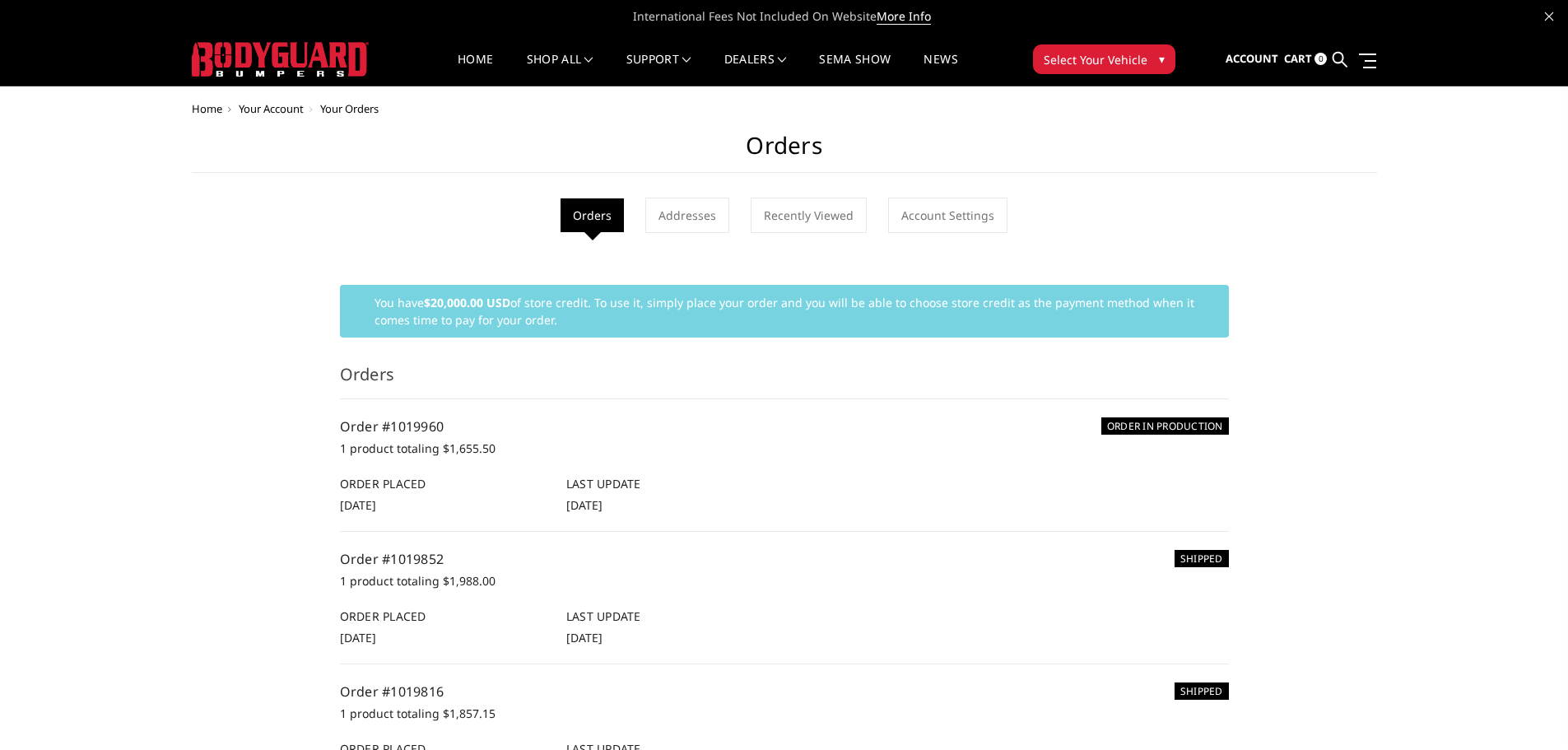
click at [593, 216] on li "Orders" at bounding box center [592, 215] width 63 height 34
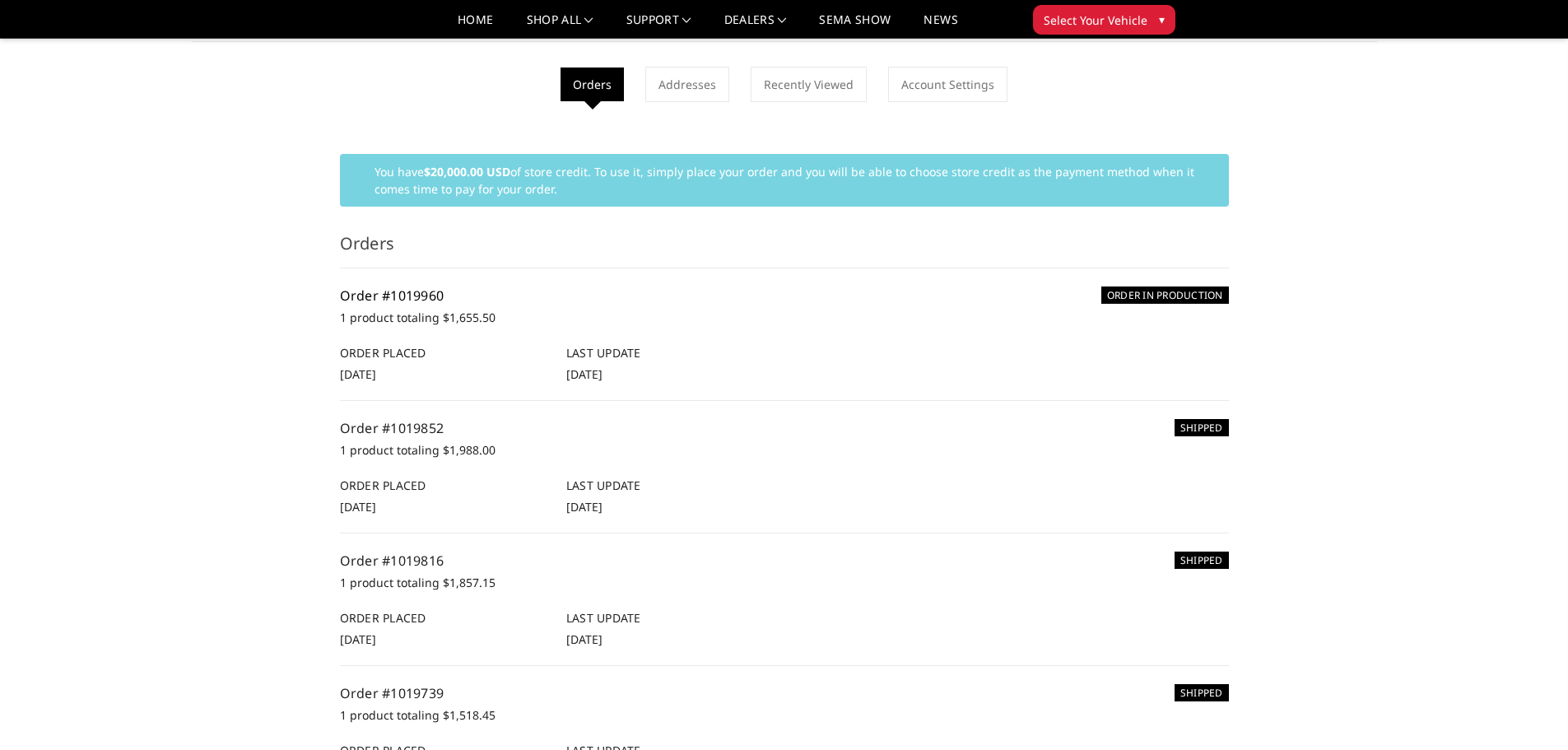
click at [373, 292] on link "Order #1019960" at bounding box center [392, 295] width 104 height 18
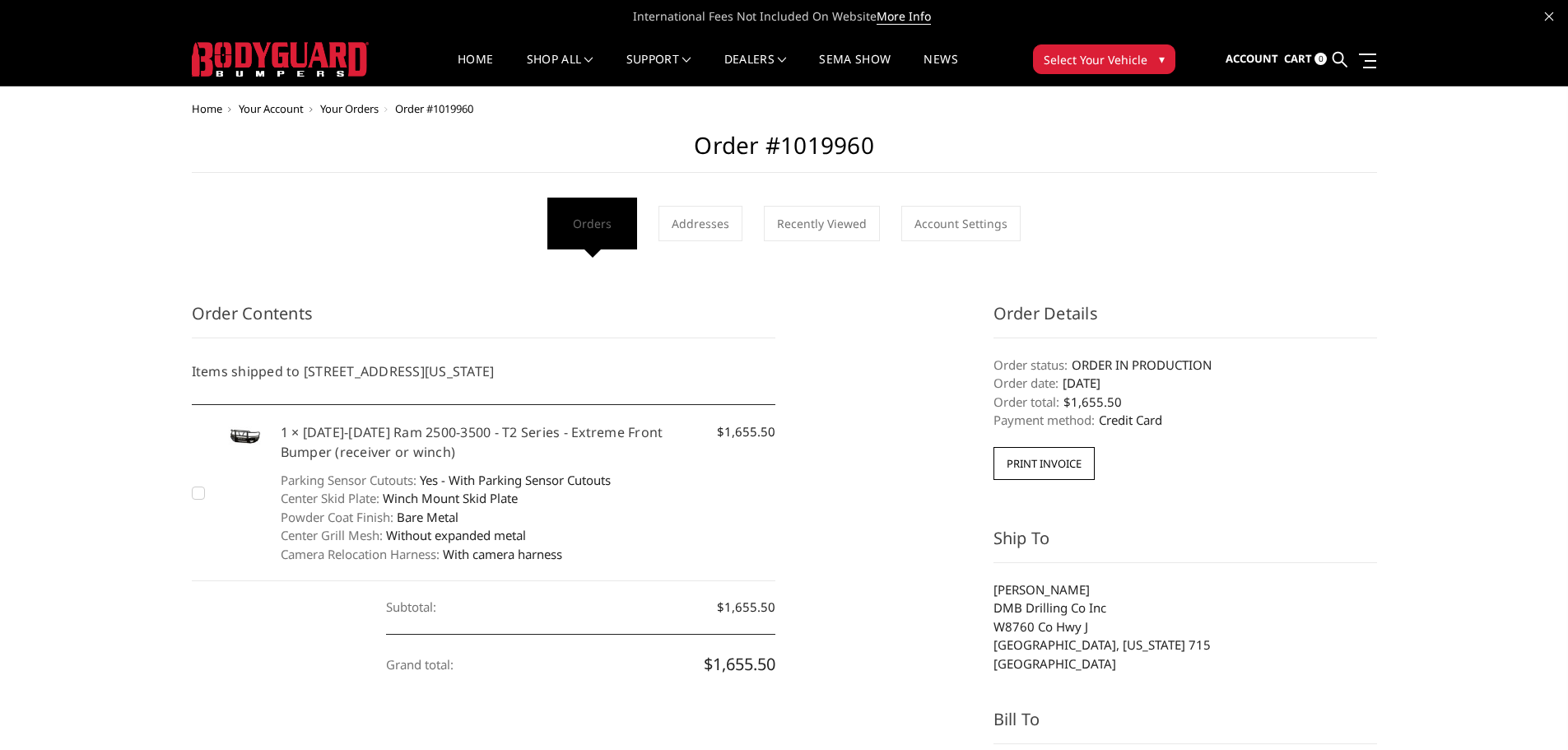
click at [621, 229] on link "Orders" at bounding box center [592, 223] width 65 height 35
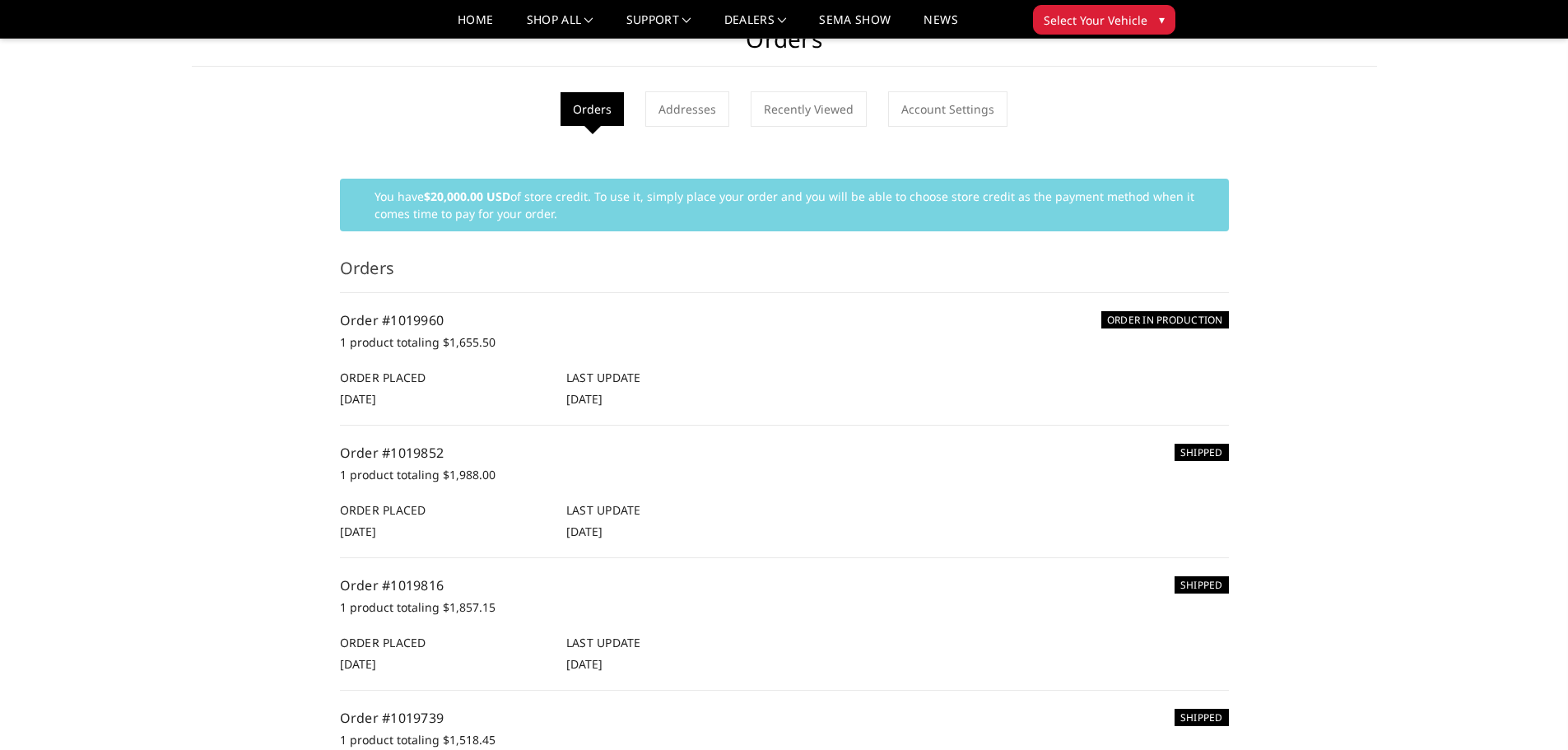
scroll to position [82, 0]
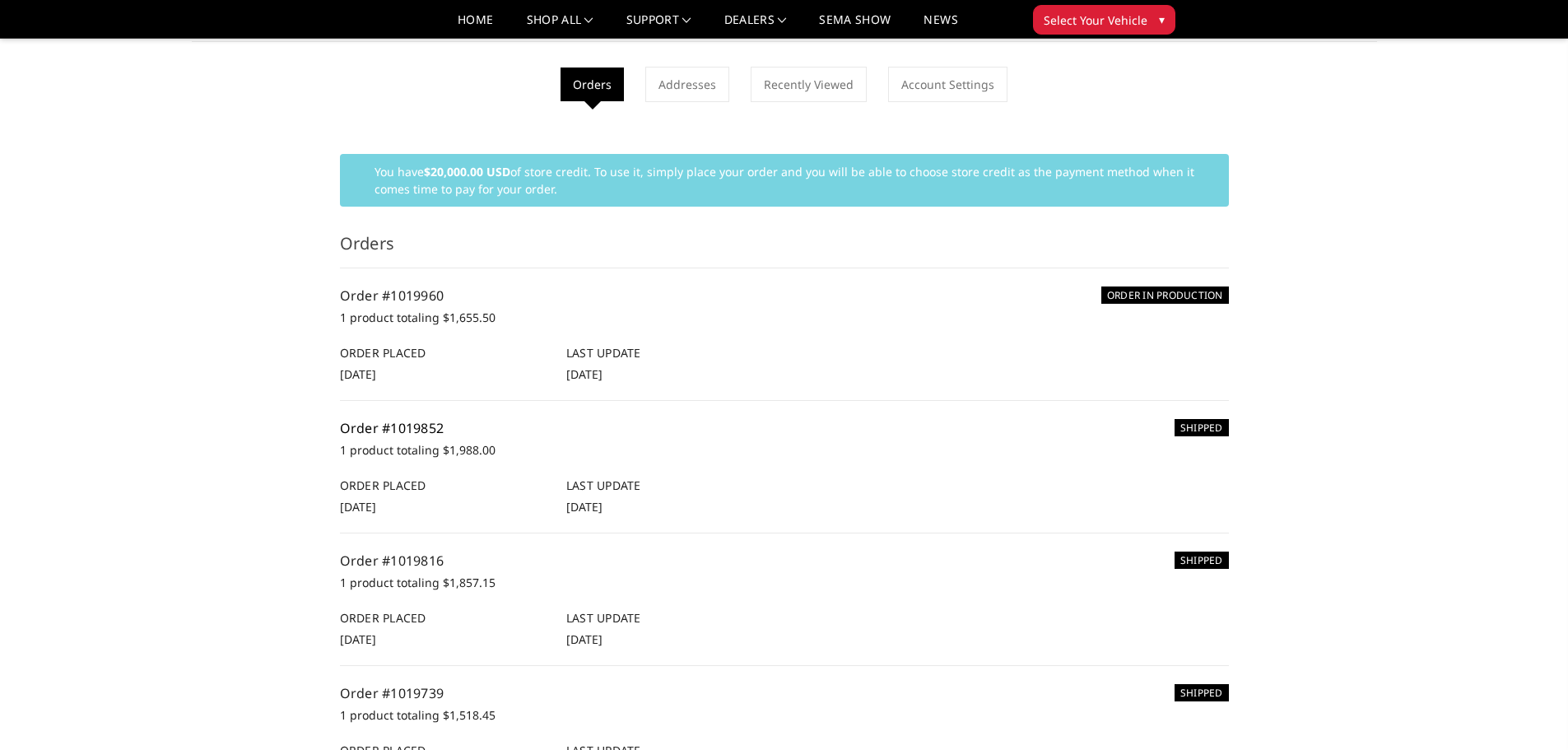
click at [396, 426] on link "Order #1019852" at bounding box center [392, 429] width 104 height 18
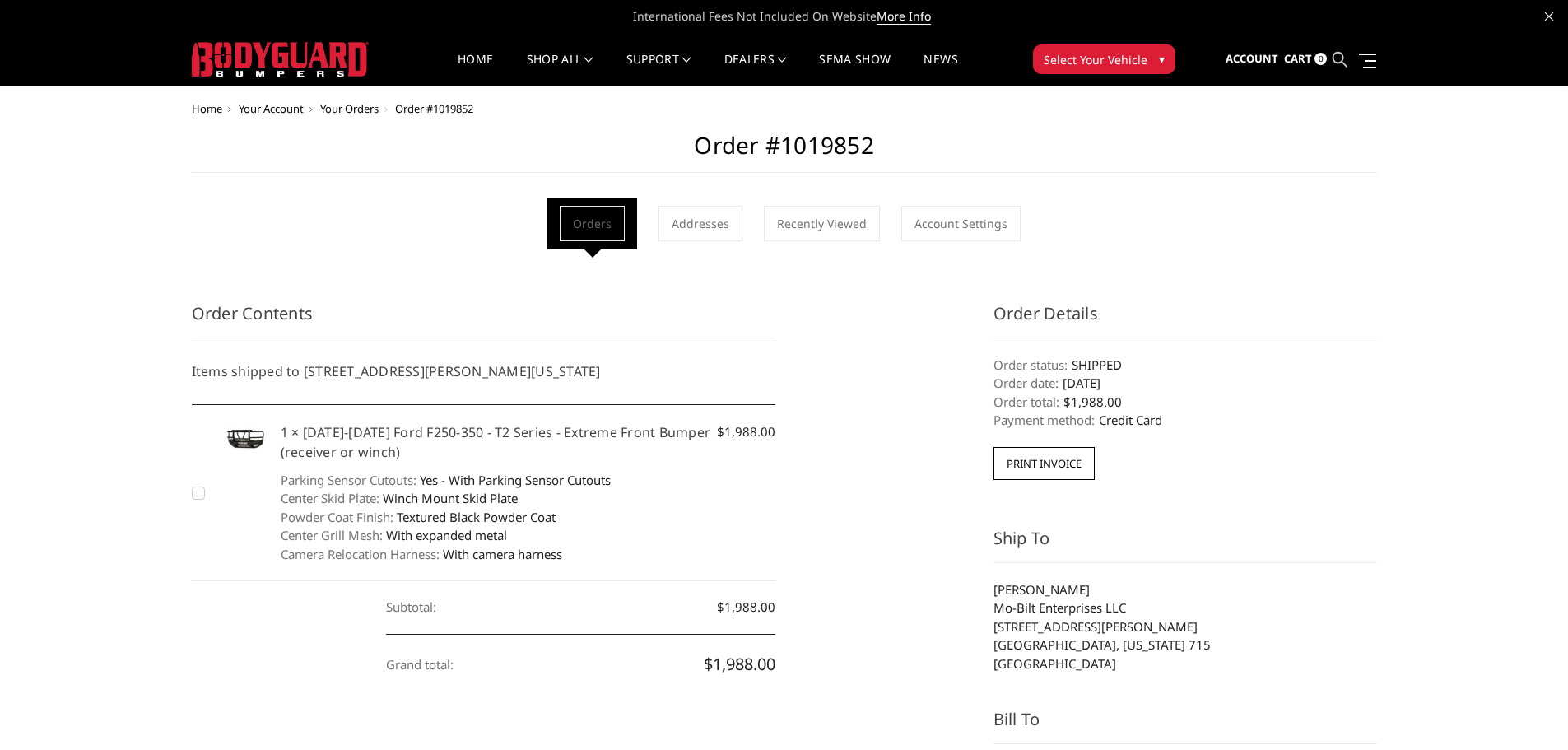
click at [1347, 59] on icon at bounding box center [1340, 59] width 14 height 14
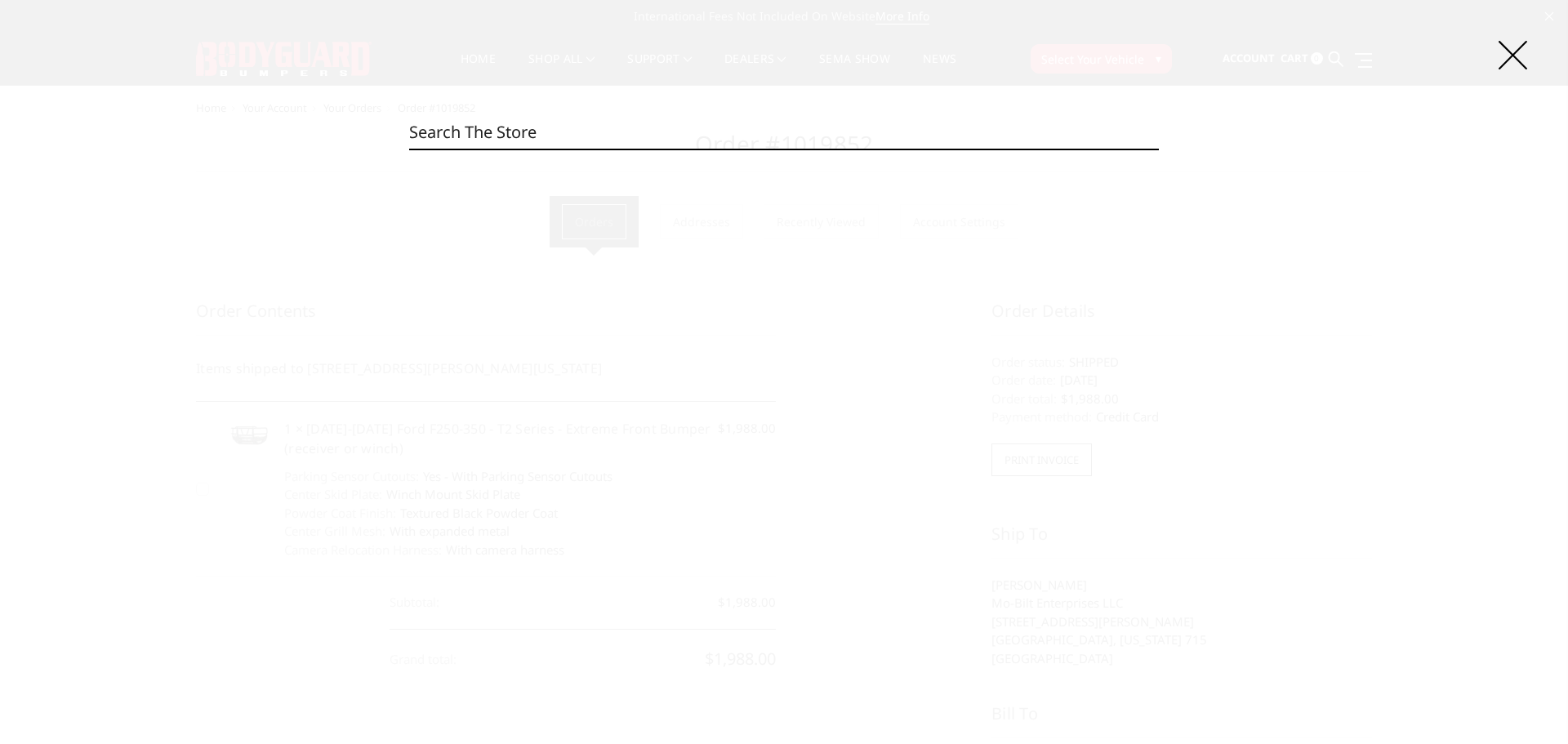
paste input "CER19DYTMH"
type input "CER19DYTMH"
click at [1159, 148] on input "Search" at bounding box center [1159, 148] width 1 height 1
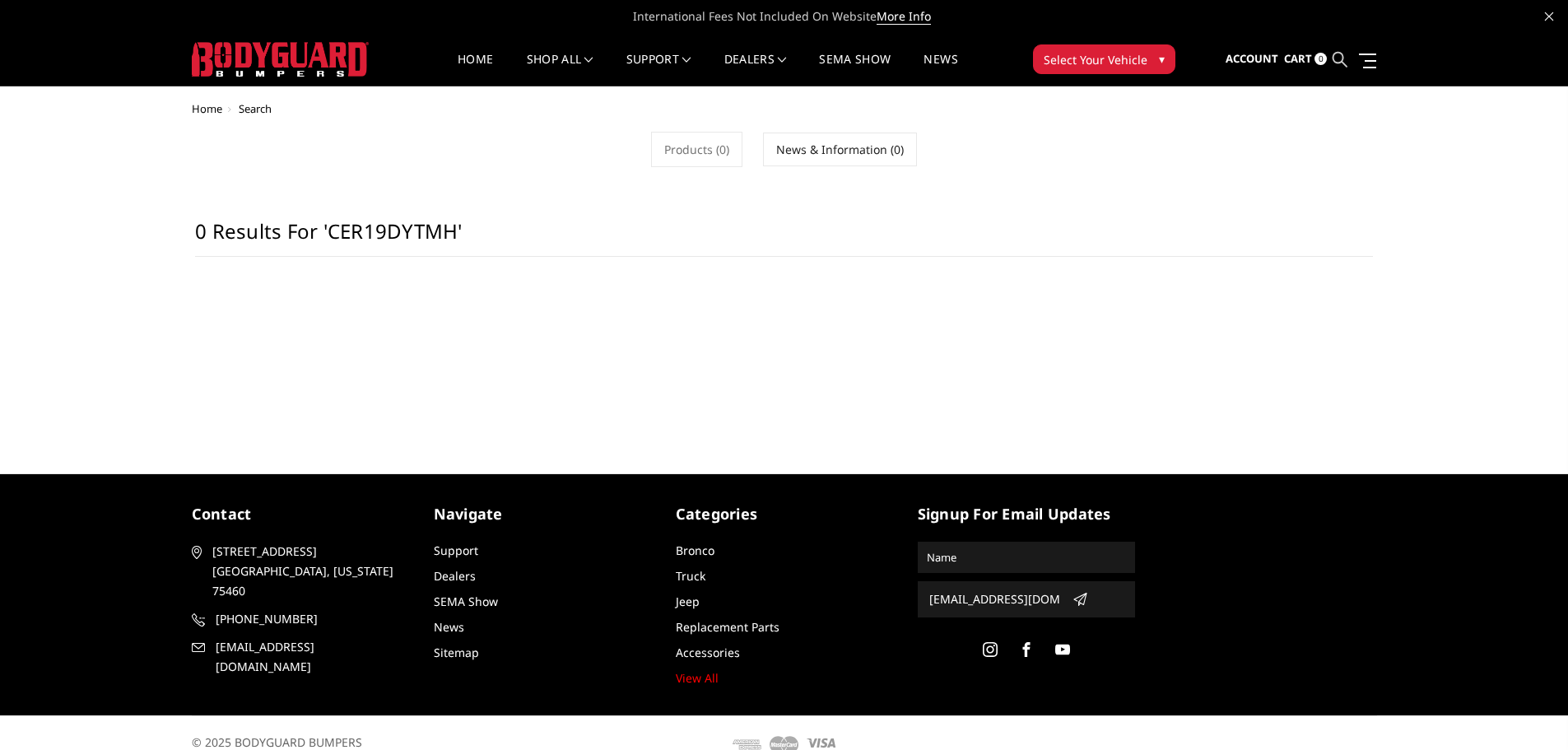
click at [1342, 61] on icon at bounding box center [1340, 59] width 14 height 14
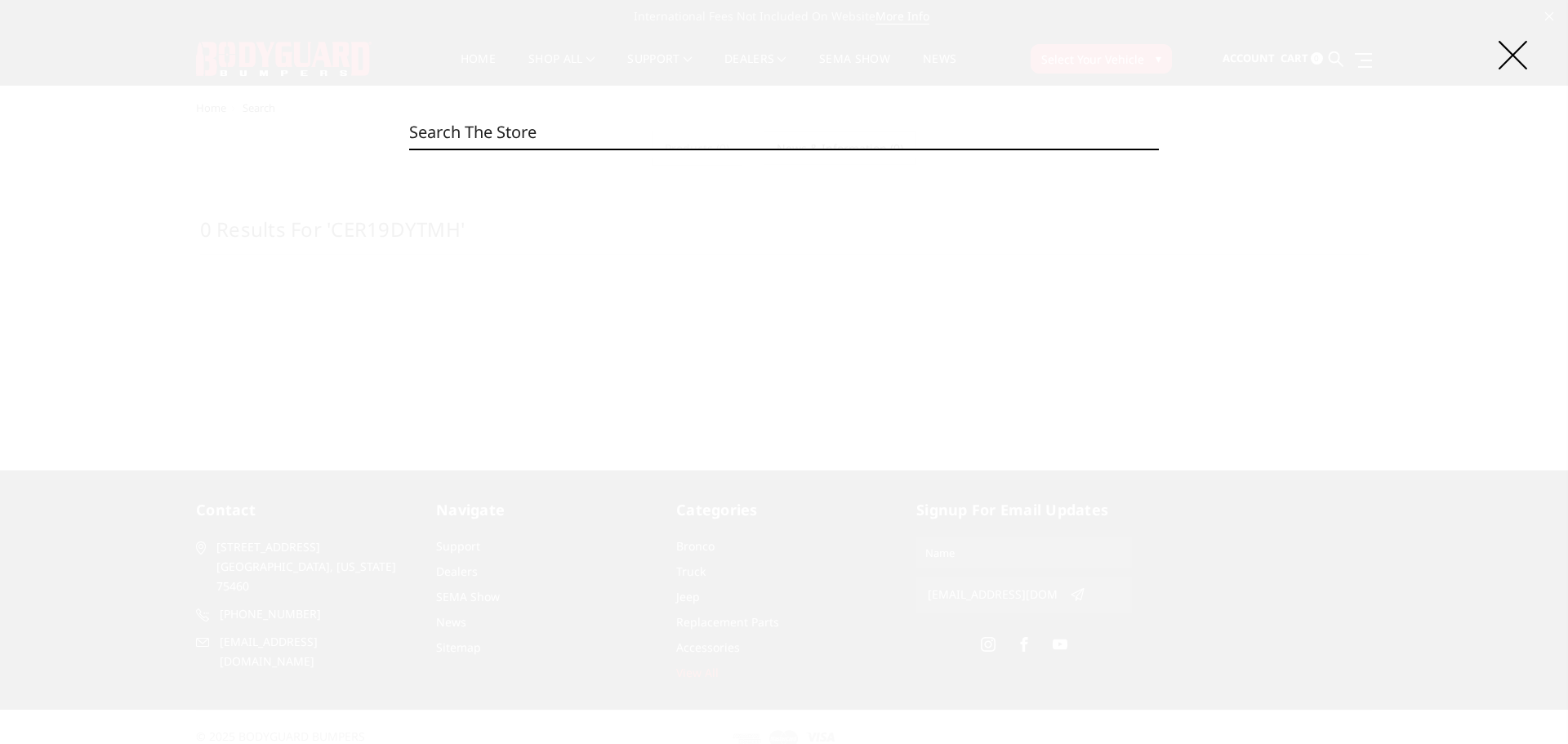
paste input "CER19DYTMH"
click at [1495, 56] on div "Search CER19DYTMH Search 0 product results for 'CER19DYTMH'" at bounding box center [784, 372] width 1568 height 744
click at [838, 122] on input "CER19DYTMH" at bounding box center [784, 132] width 750 height 33
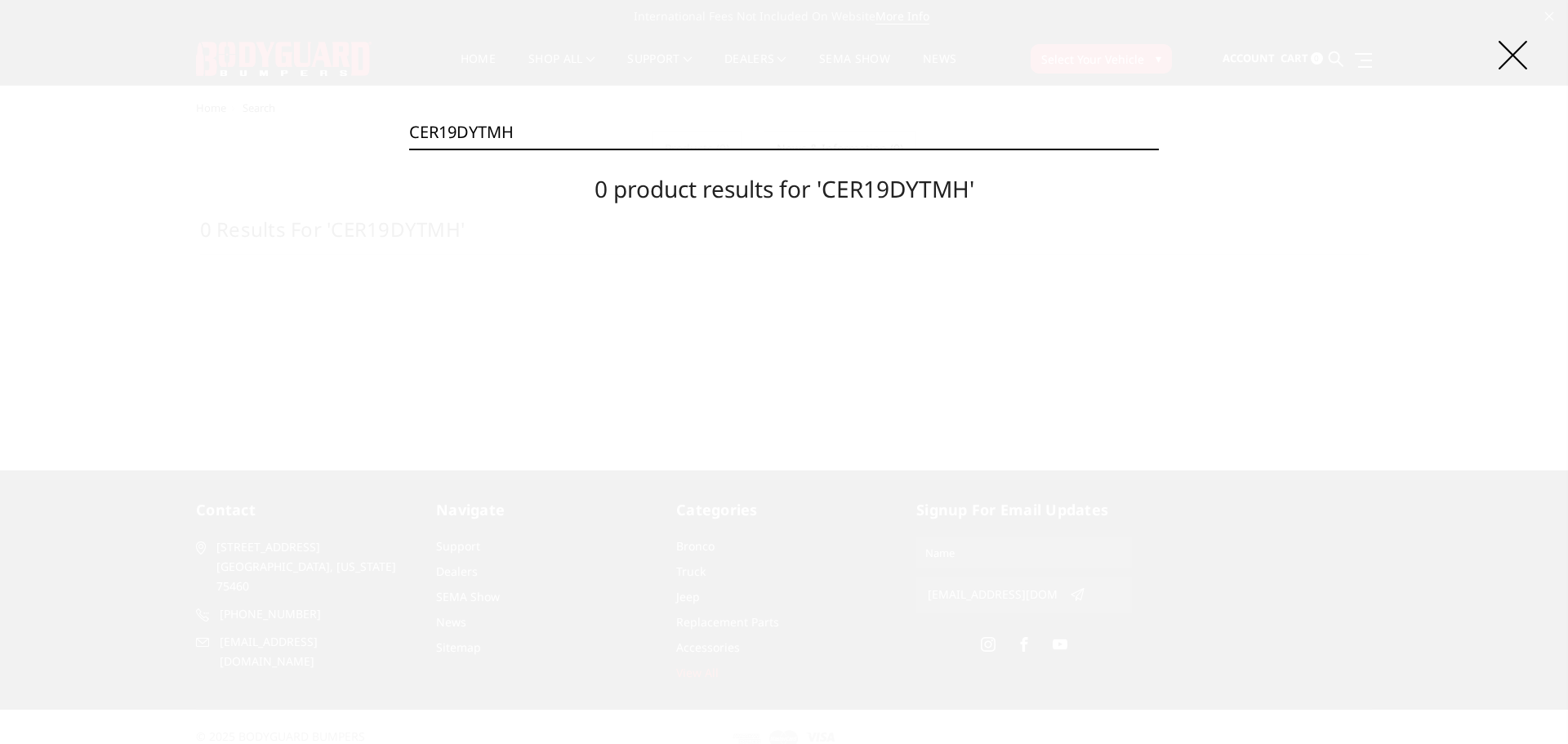
paste input
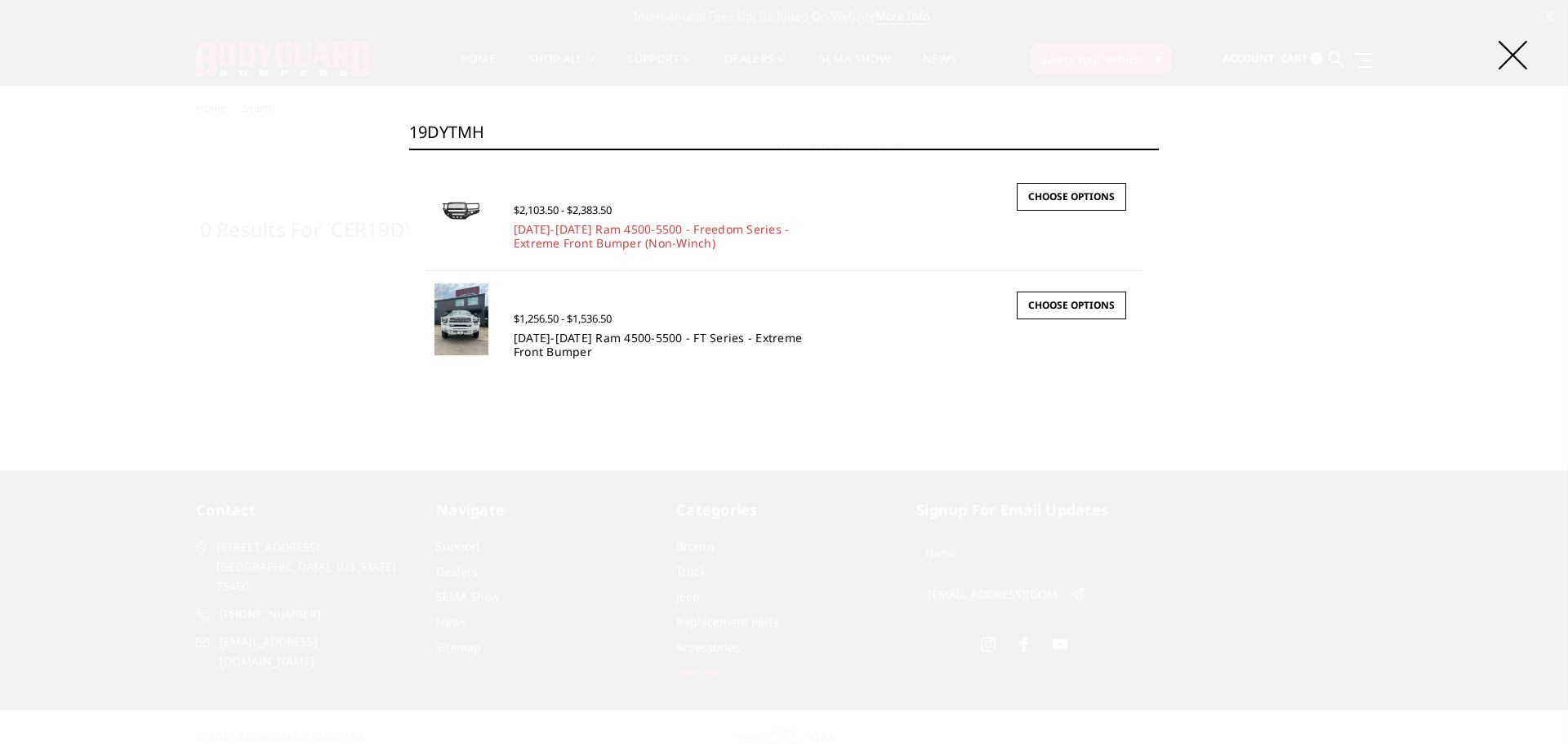
type input "19DYTMH"
click at [786, 341] on link "2019-2025 Ram 4500-5500 - FT Series - Extreme Front Bumper" at bounding box center [657, 345] width 288 height 29
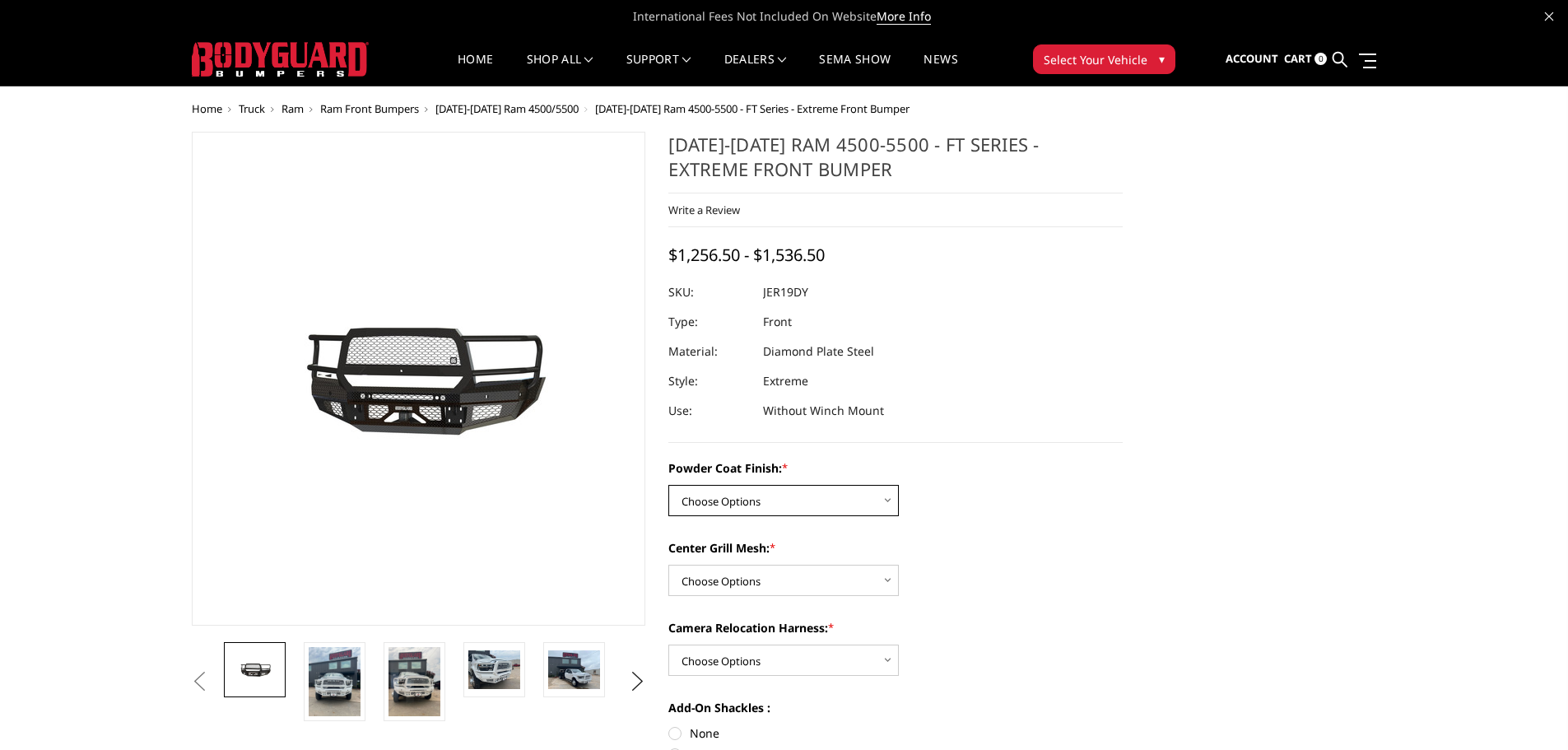
click at [761, 510] on select "Choose Options Bare Metal Gloss Black Powder Coat Textured Black Powder Coat" at bounding box center [784, 501] width 230 height 32
select select "3237"
click at [669, 485] on select "Choose Options Bare Metal Gloss Black Powder Coat Textured Black Powder Coat" at bounding box center [784, 501] width 230 height 32
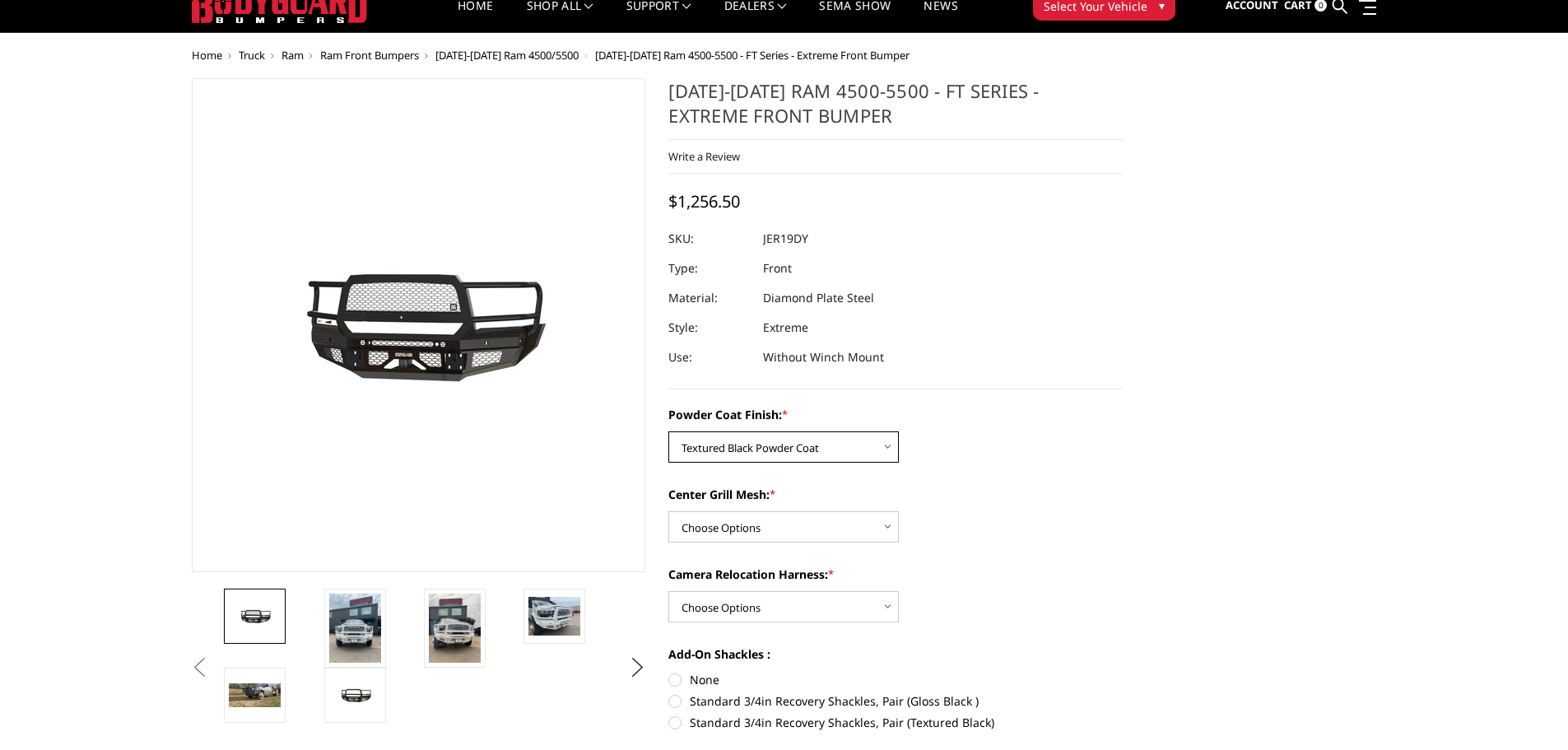
scroll to position [82, 0]
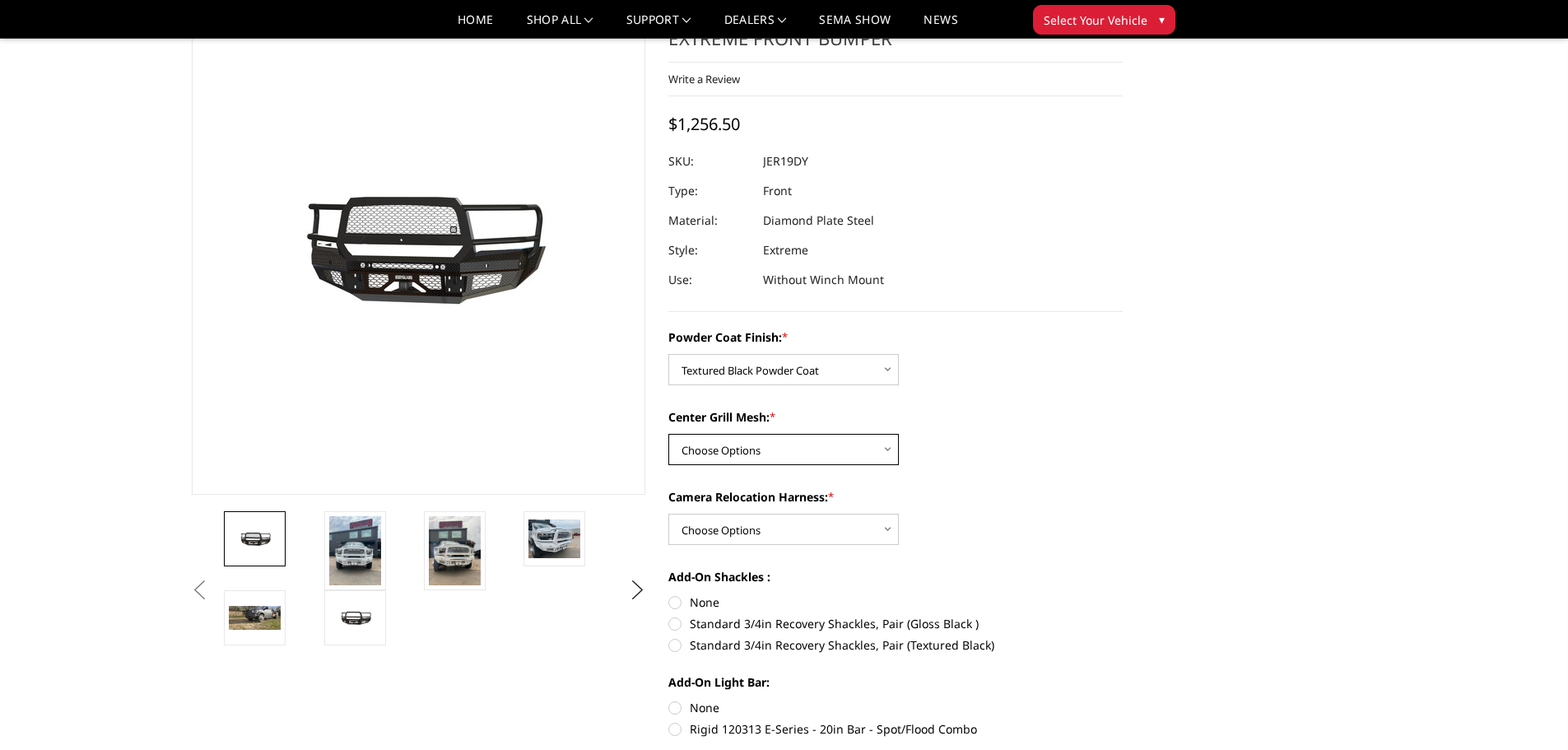
click at [820, 456] on select "Choose Options WITH Expanded Metal in Center Grill WITHOUT Expanded Metal in Ce…" at bounding box center [784, 449] width 230 height 32
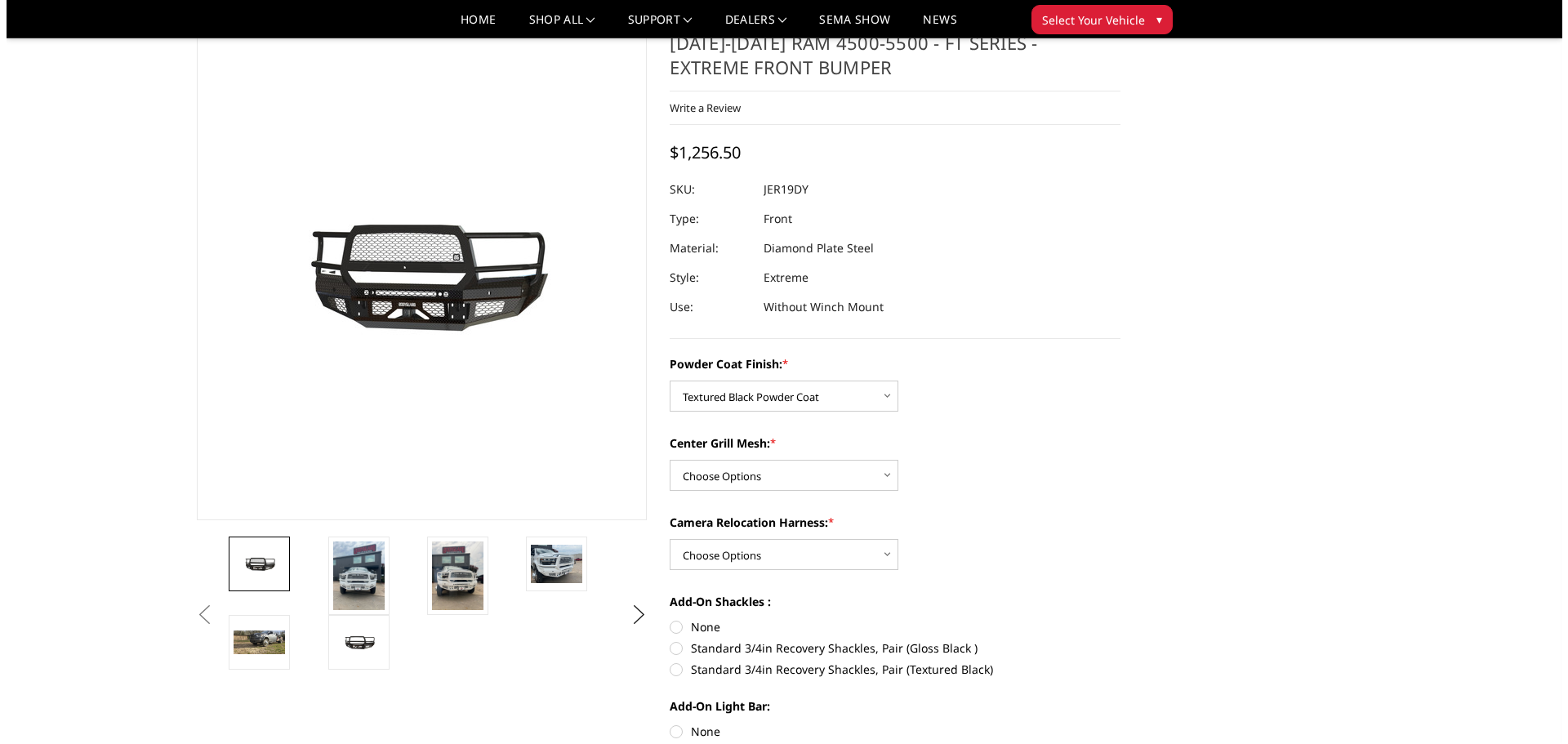
scroll to position [0, 0]
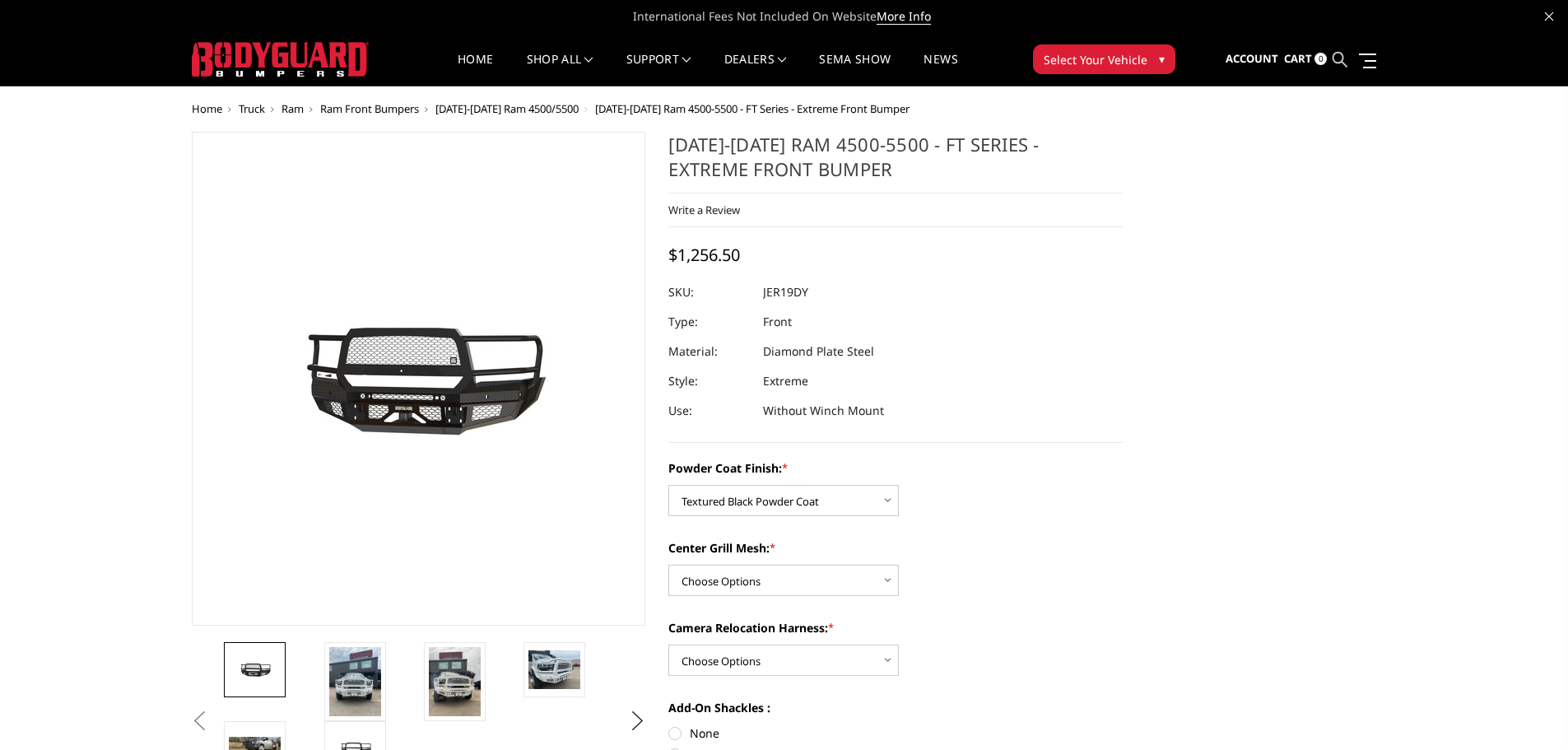
click at [1342, 60] on icon at bounding box center [1340, 59] width 14 height 14
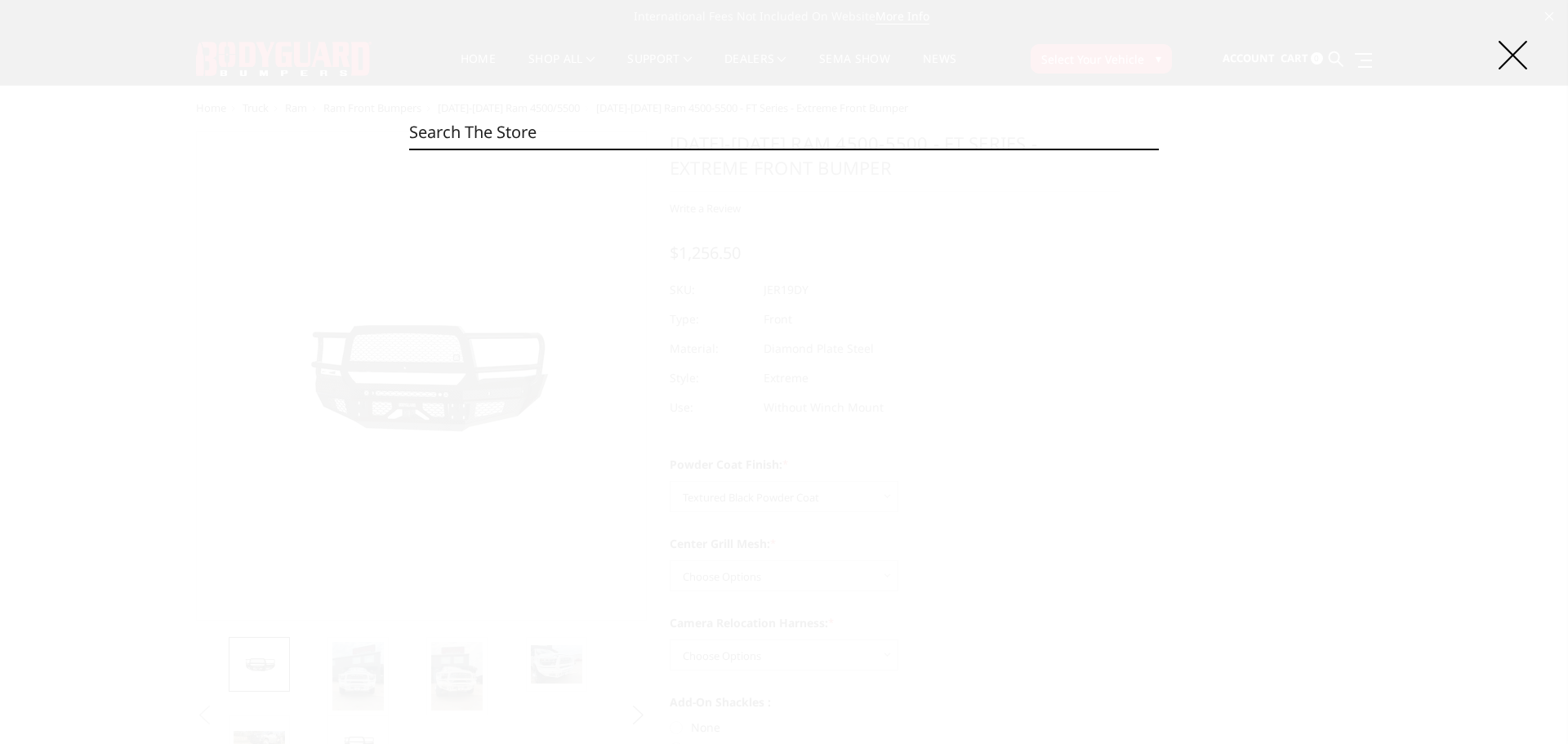
click at [688, 141] on input "Search" at bounding box center [784, 132] width 750 height 33
paste input "19DYTMH"
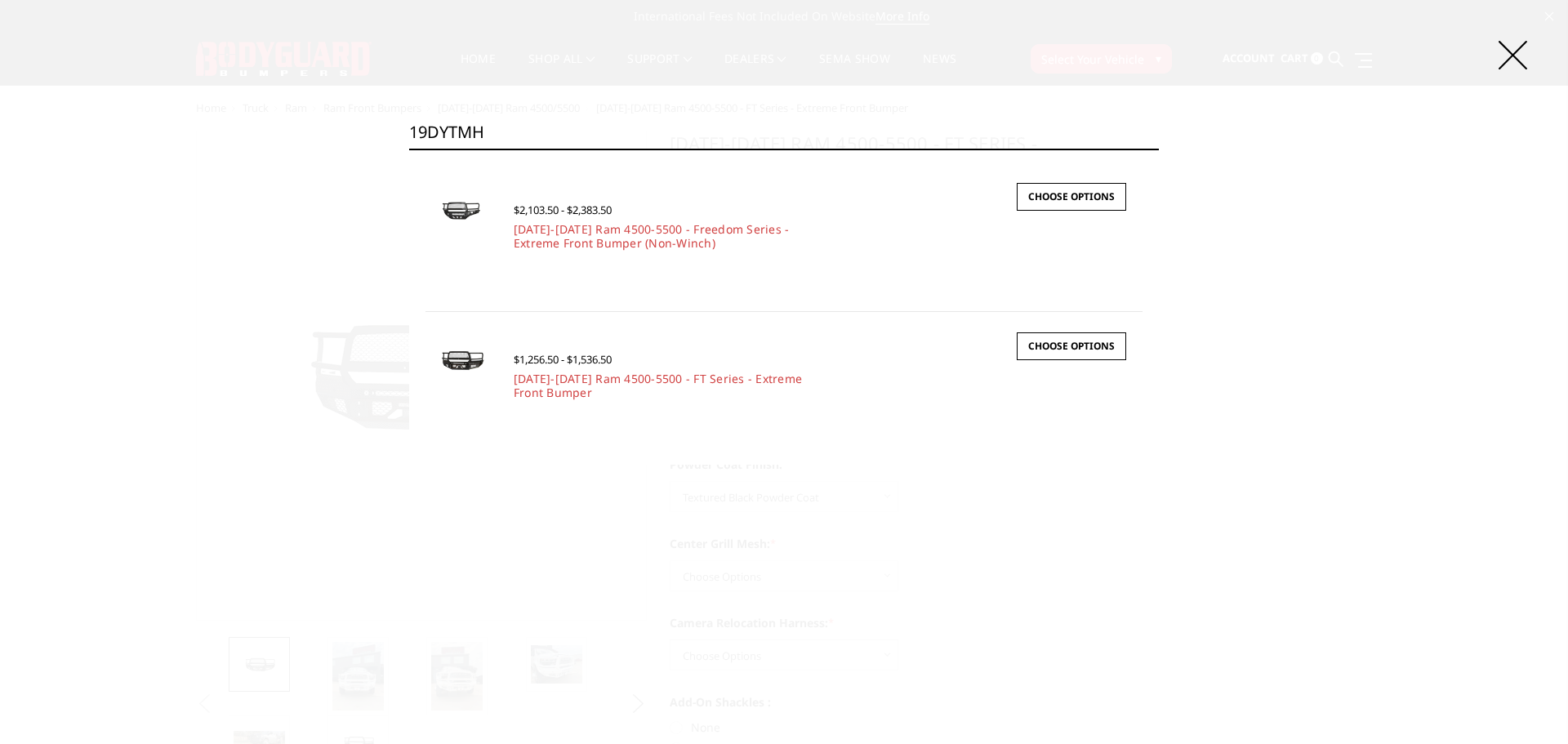
click at [720, 122] on input "19DYTMH" at bounding box center [784, 132] width 750 height 33
paste input "CER"
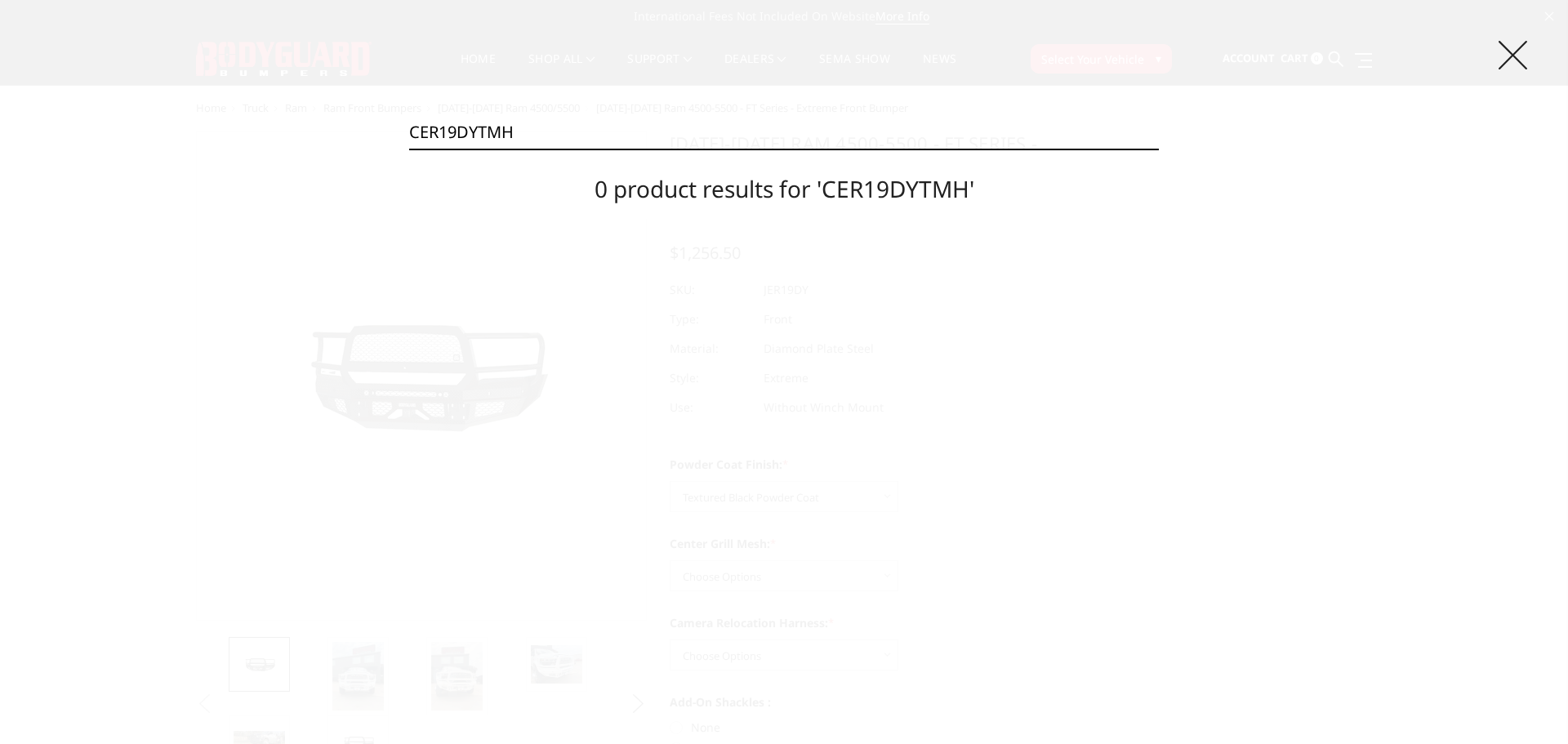
click at [1518, 57] on icon at bounding box center [1513, 55] width 29 height 29
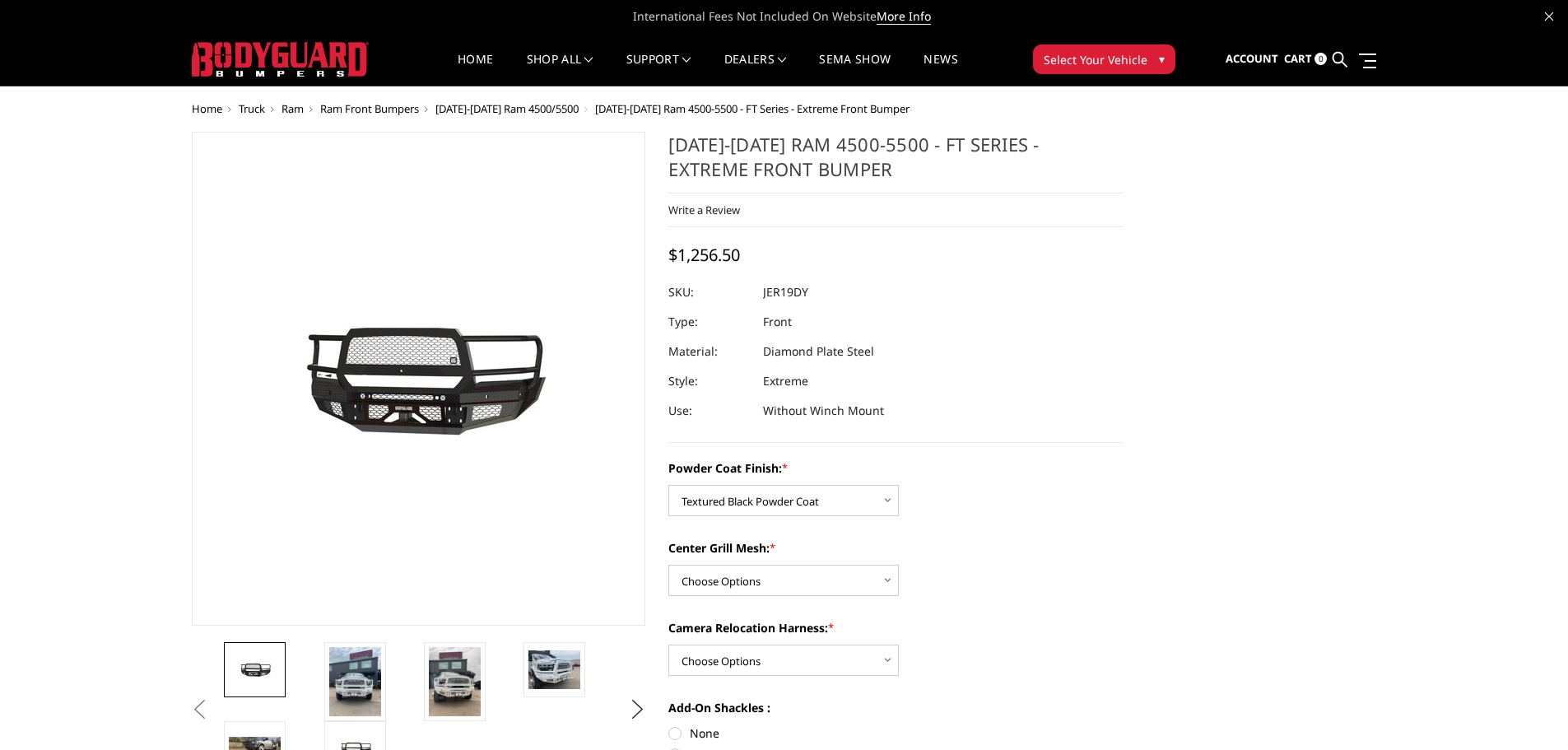
click at [1339, 50] on link at bounding box center [1340, 60] width 14 height 52
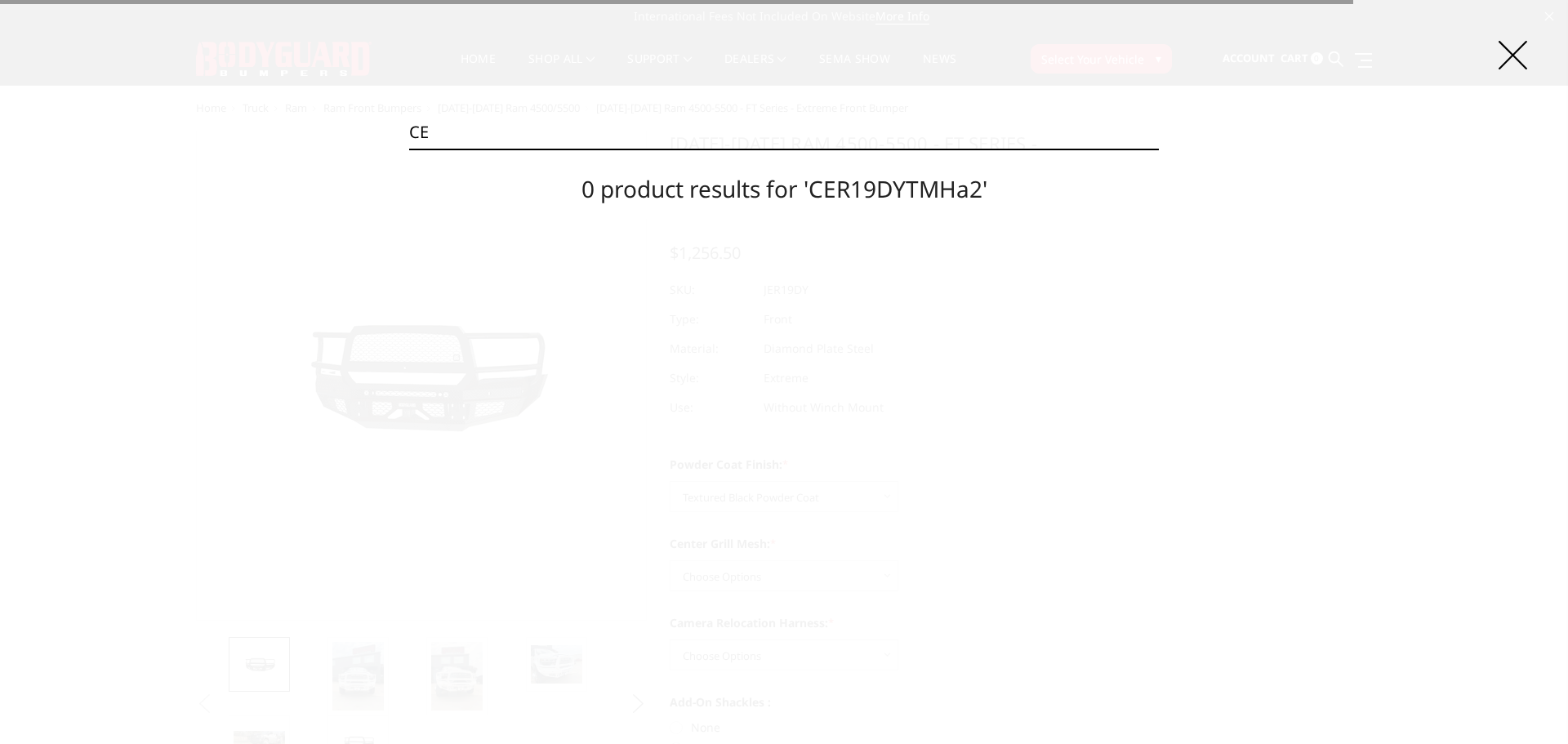
type input "C"
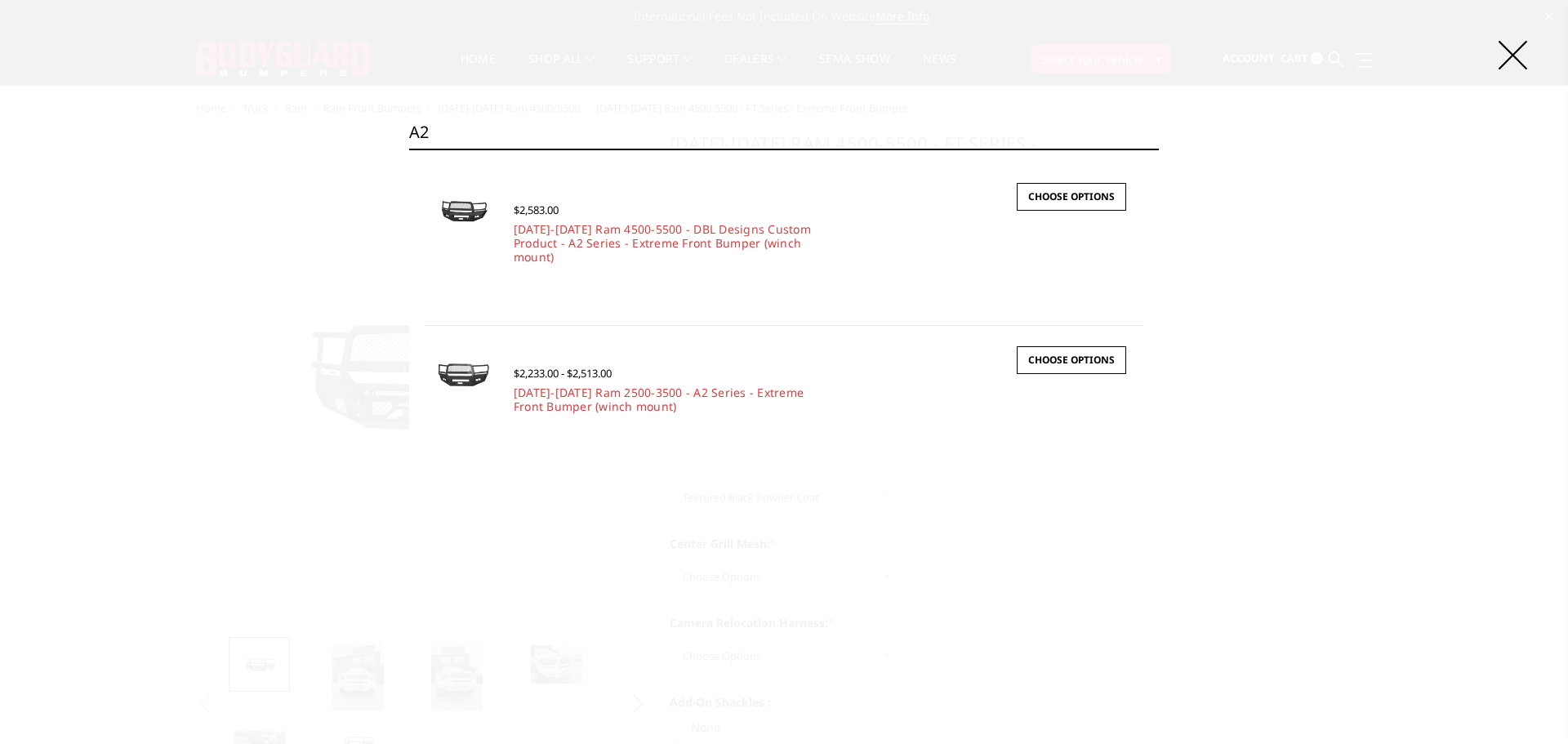
click at [416, 130] on input "a2" at bounding box center [784, 132] width 750 height 33
paste input "CER19DYTMH"
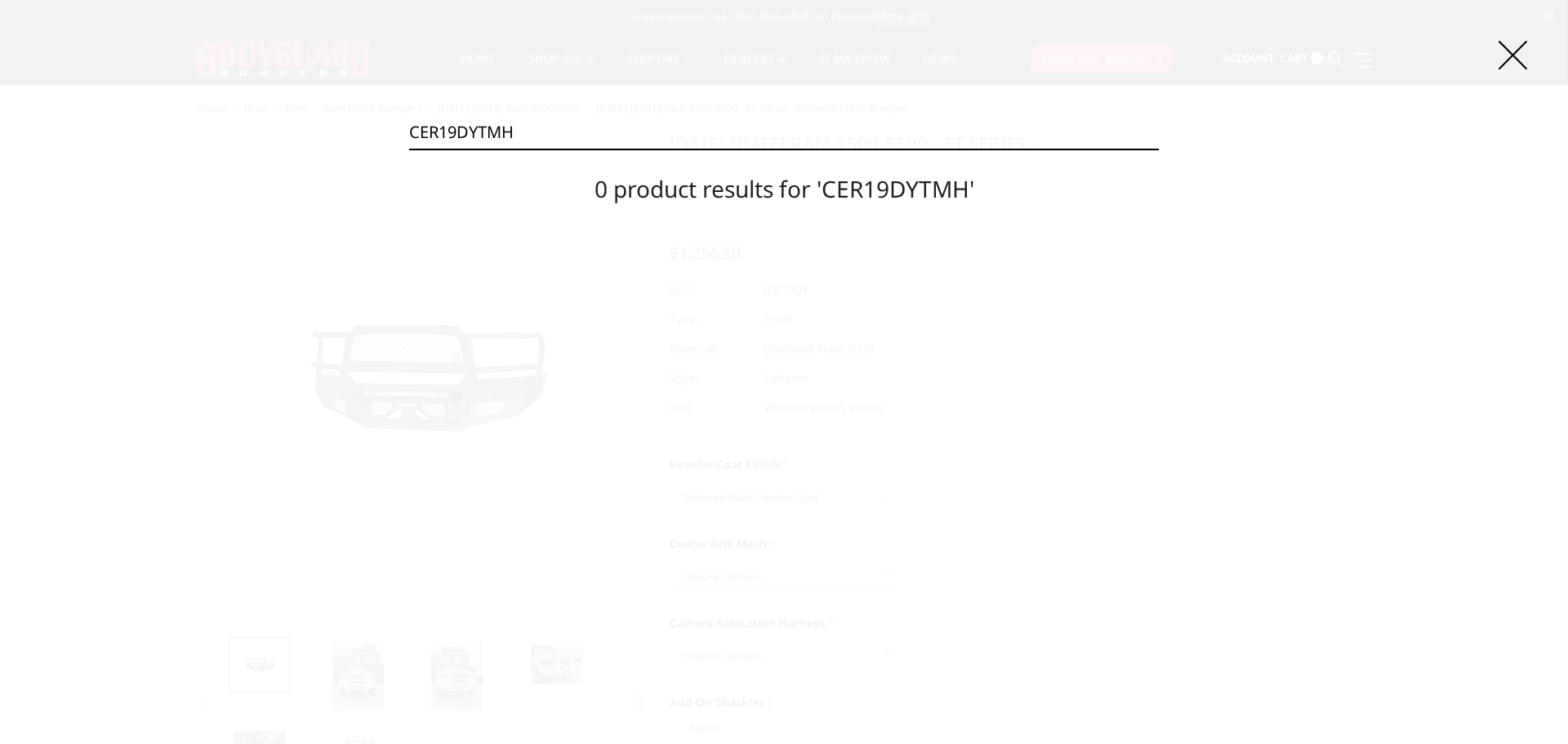
click at [522, 136] on input "CER19DYTMH" at bounding box center [784, 132] width 750 height 33
click at [522, 135] on input "CER19DYTMH" at bounding box center [784, 132] width 750 height 33
paste input
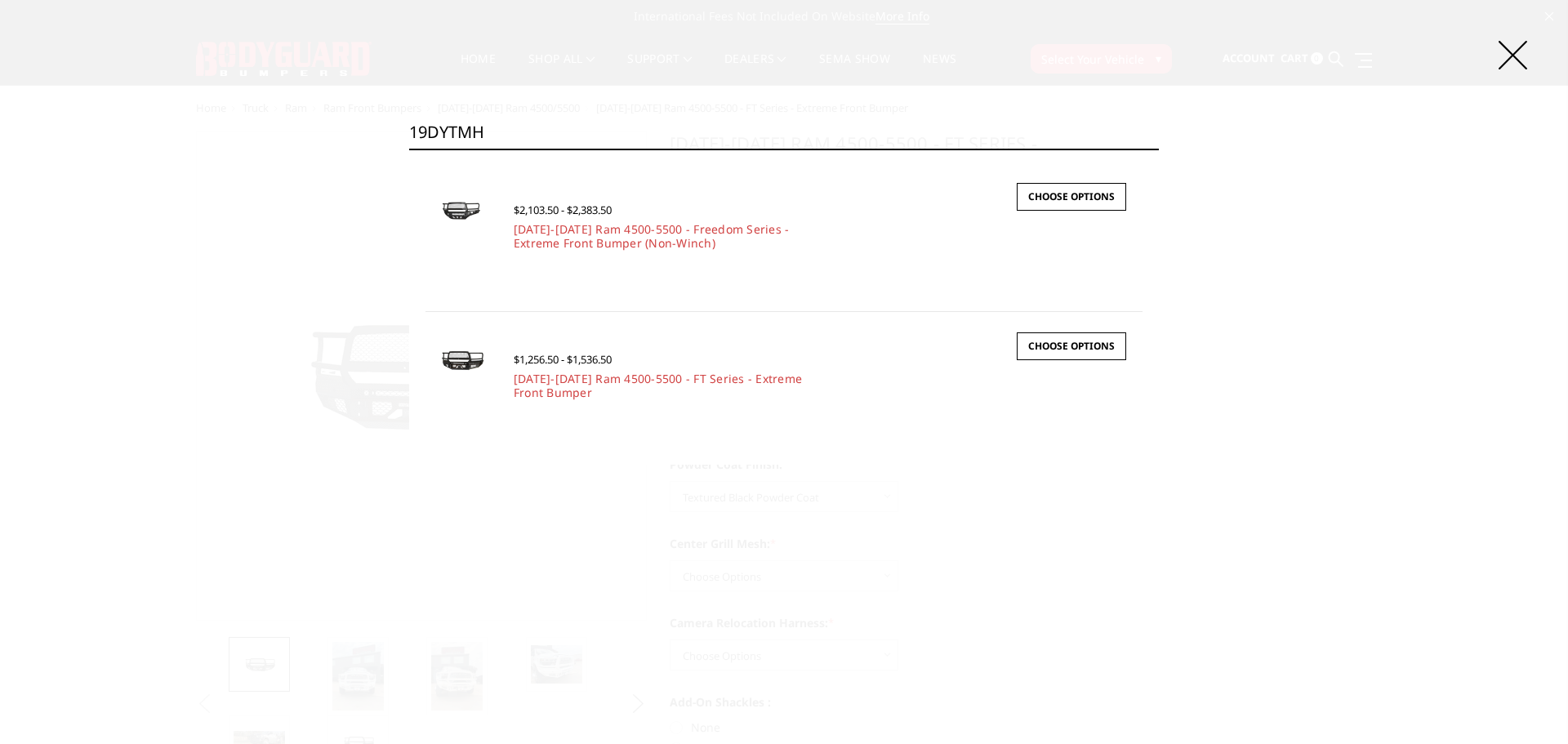
click at [467, 131] on input "19DYTMH" at bounding box center [784, 132] width 750 height 33
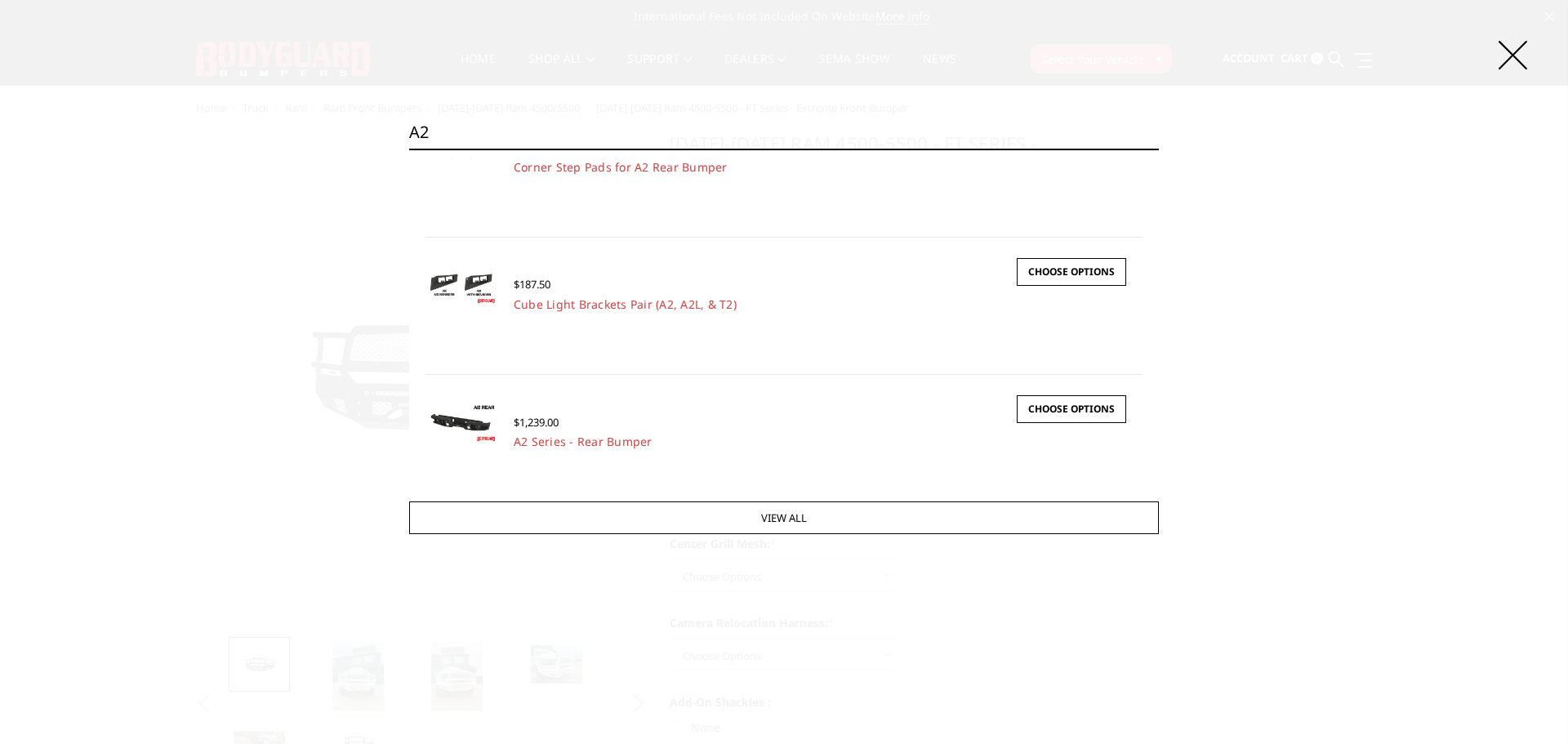
scroll to position [359, 0]
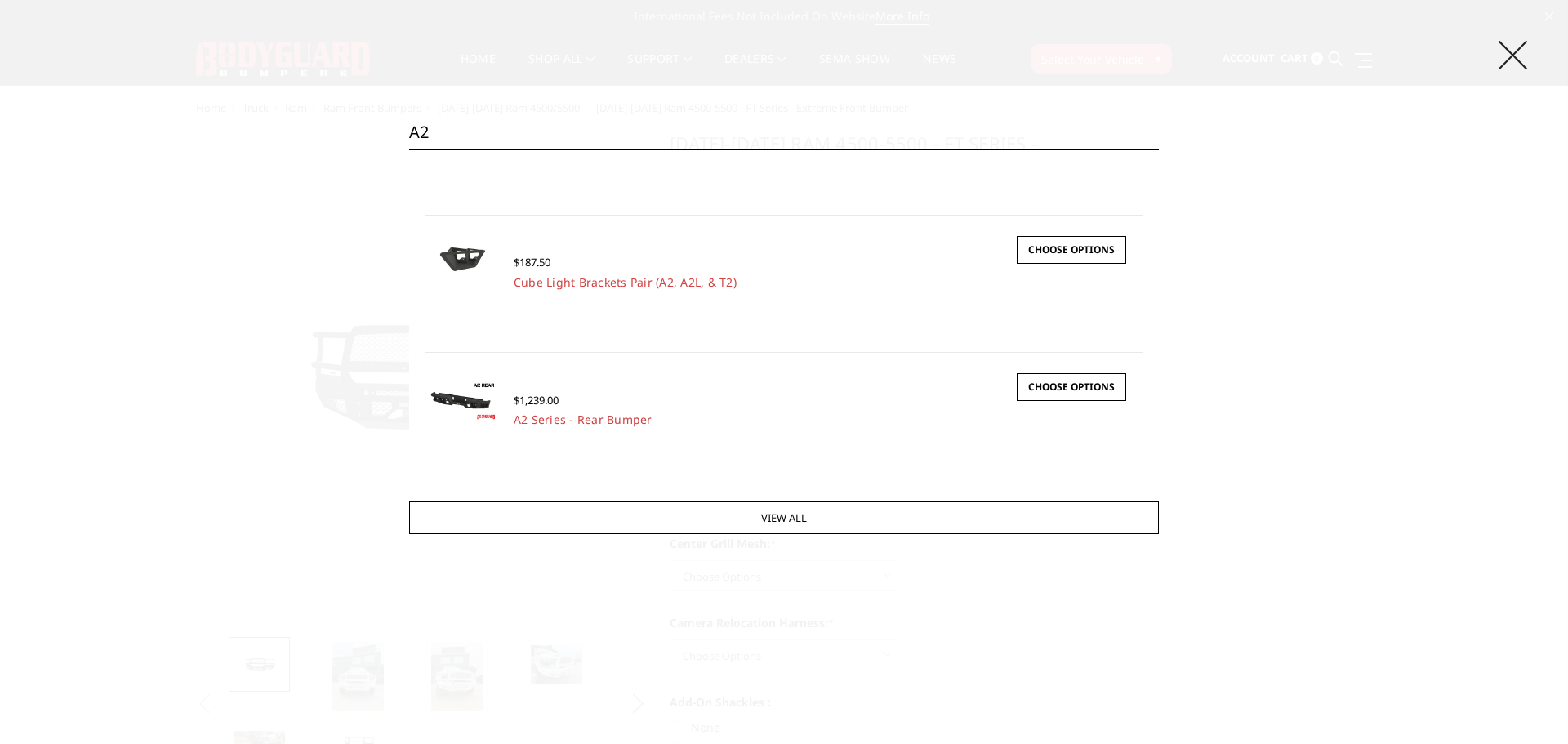
click at [1514, 52] on icon at bounding box center [1513, 55] width 29 height 29
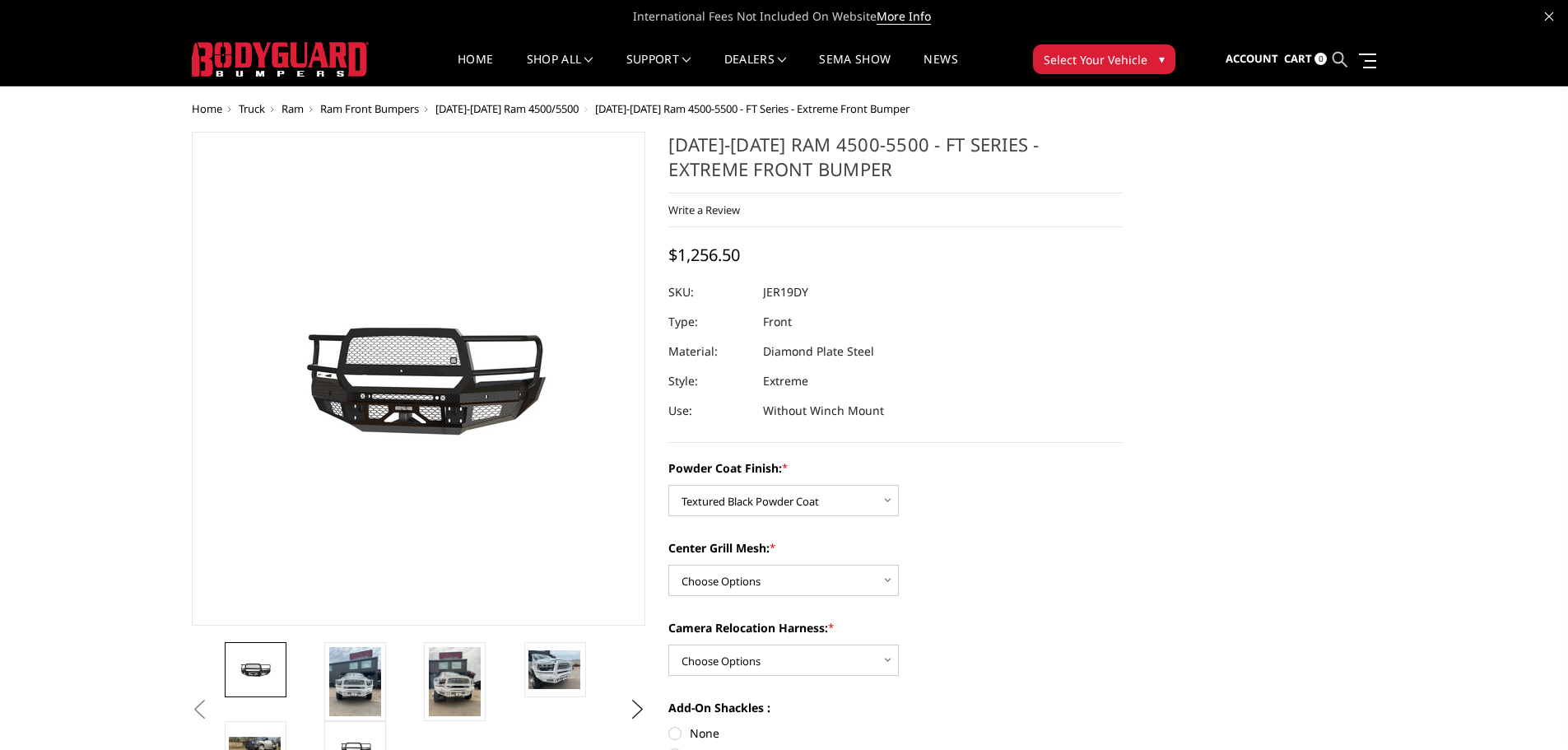
click at [1341, 63] on icon at bounding box center [1340, 59] width 14 height 14
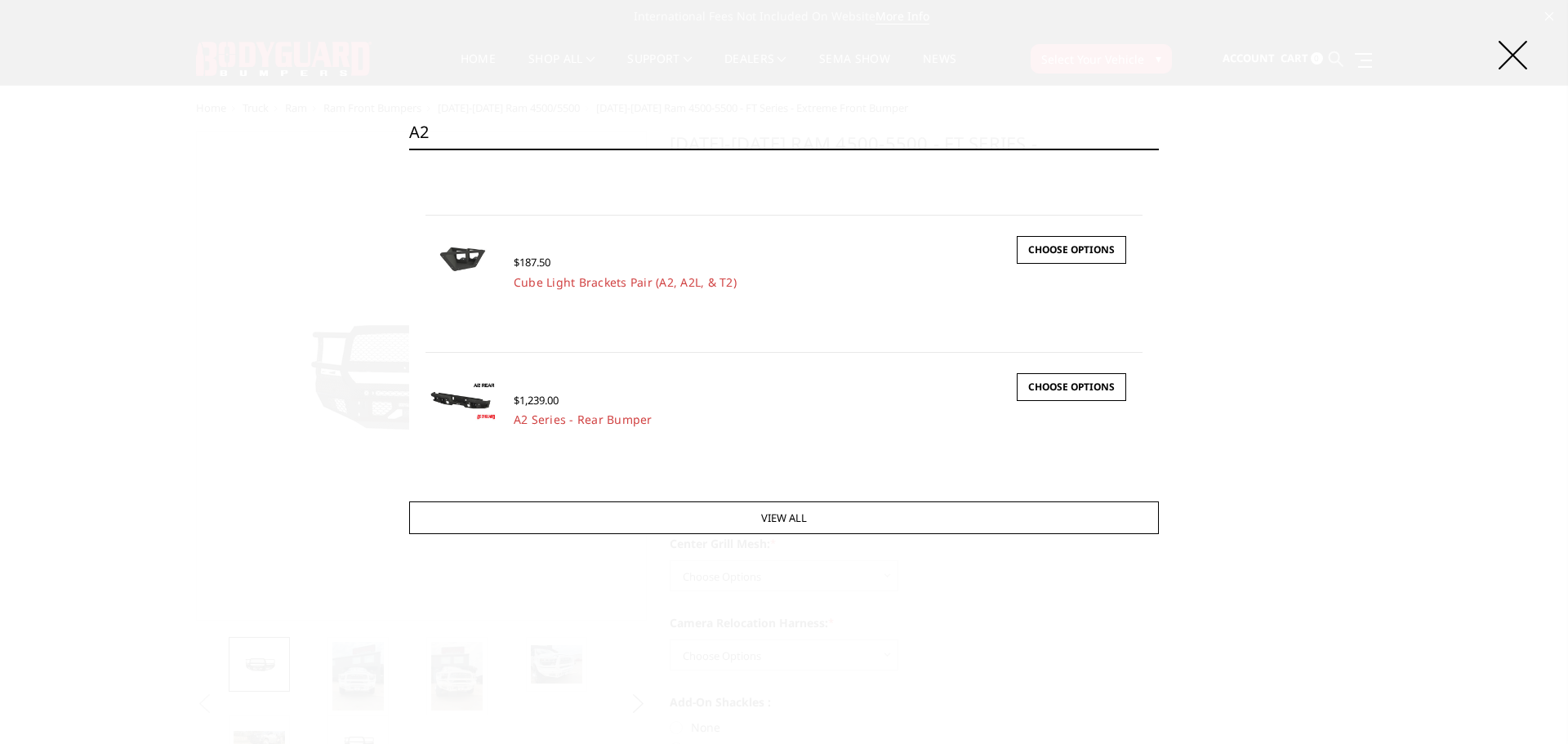
type input "a"
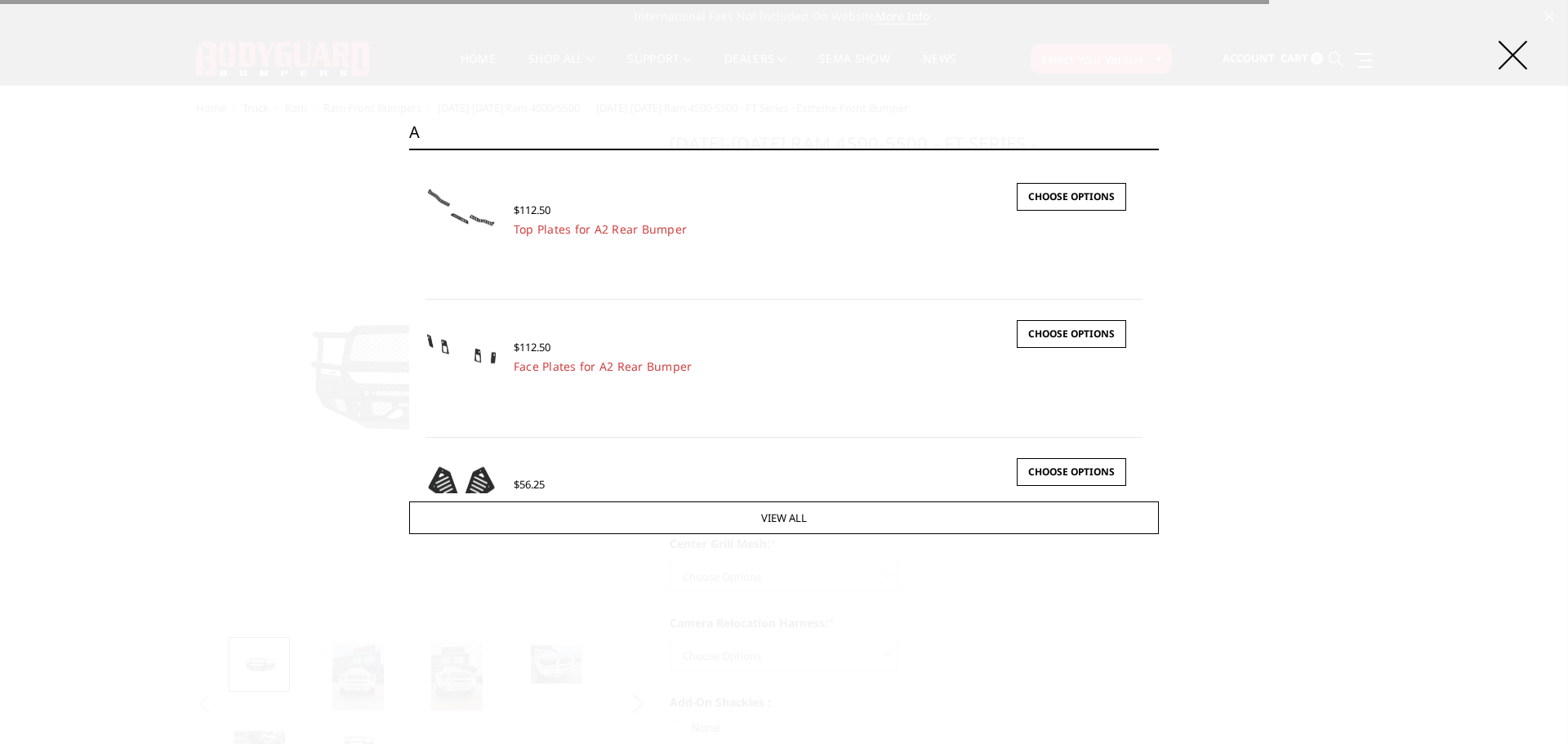
type input "a2"
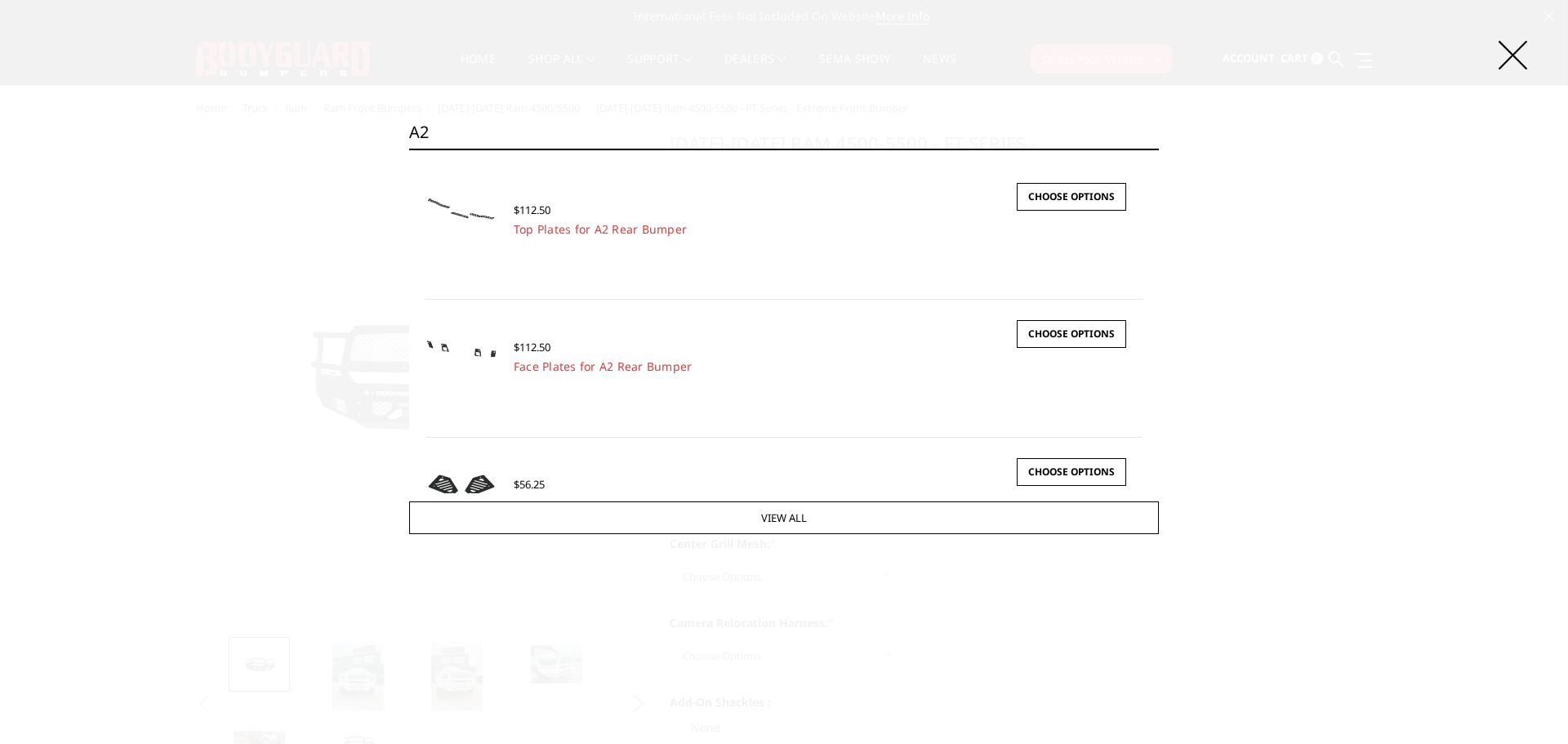
click at [418, 130] on input "a2" at bounding box center [784, 132] width 750 height 33
click at [952, 130] on input "Search" at bounding box center [784, 132] width 750 height 33
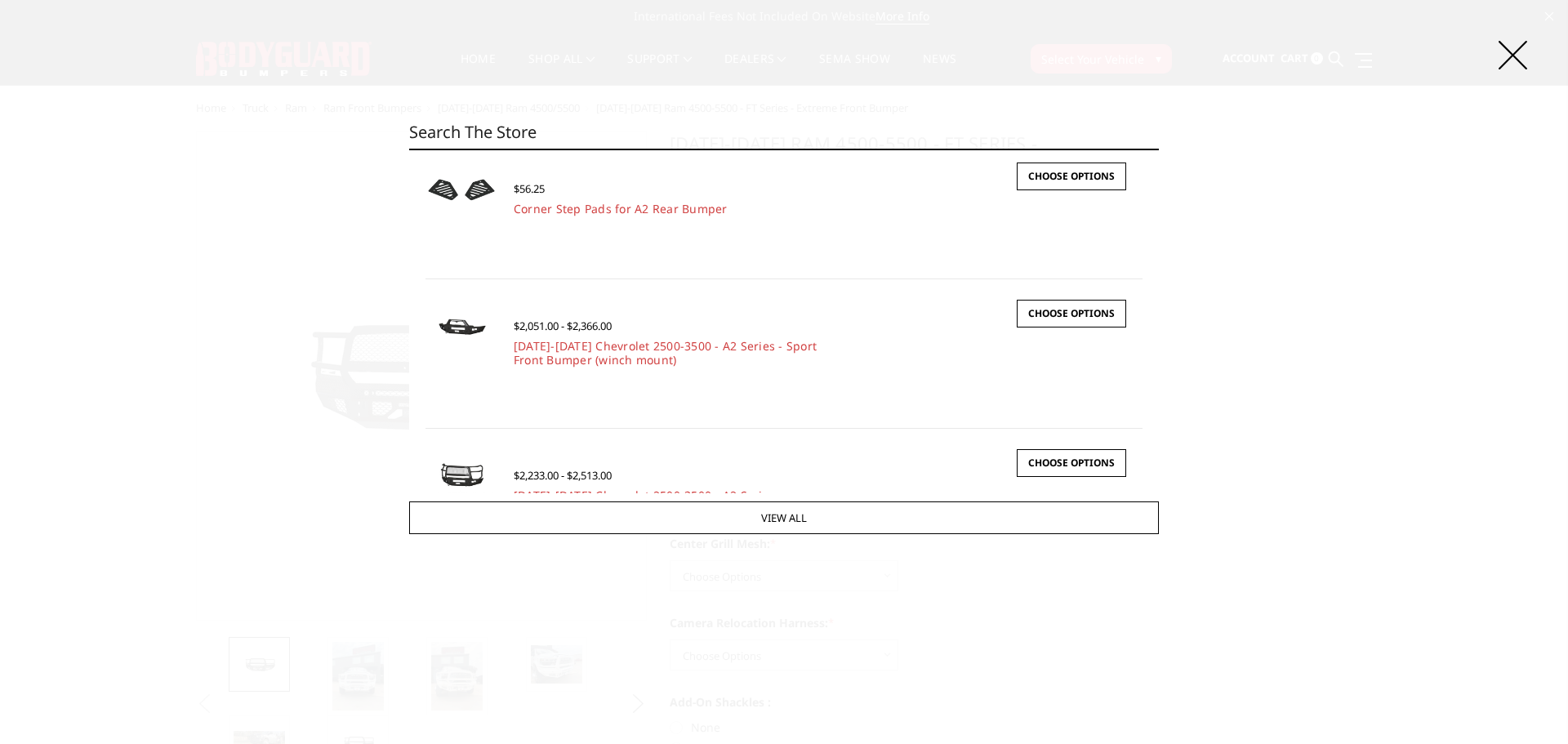
scroll to position [384, 0]
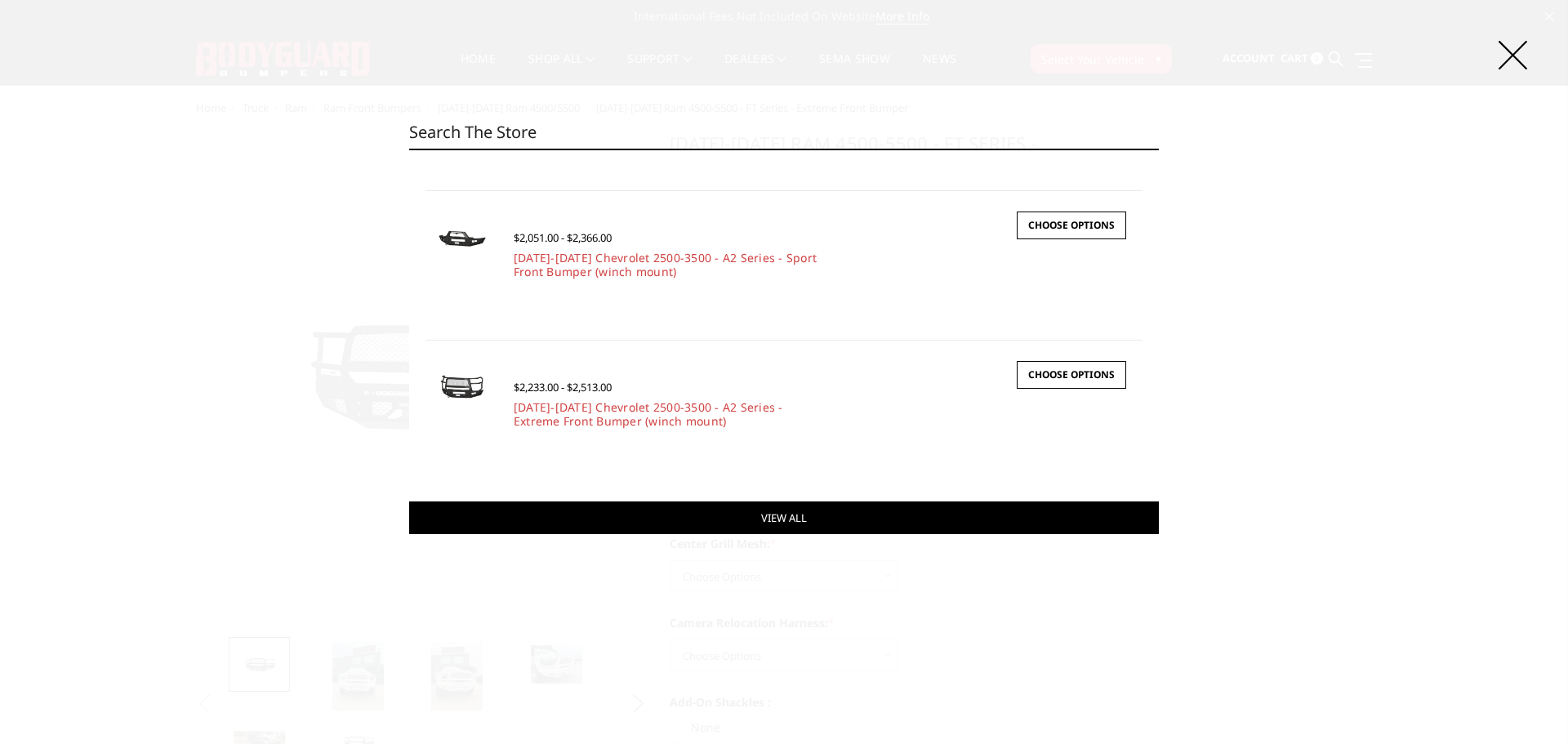
click at [827, 524] on link "View All" at bounding box center [784, 518] width 750 height 33
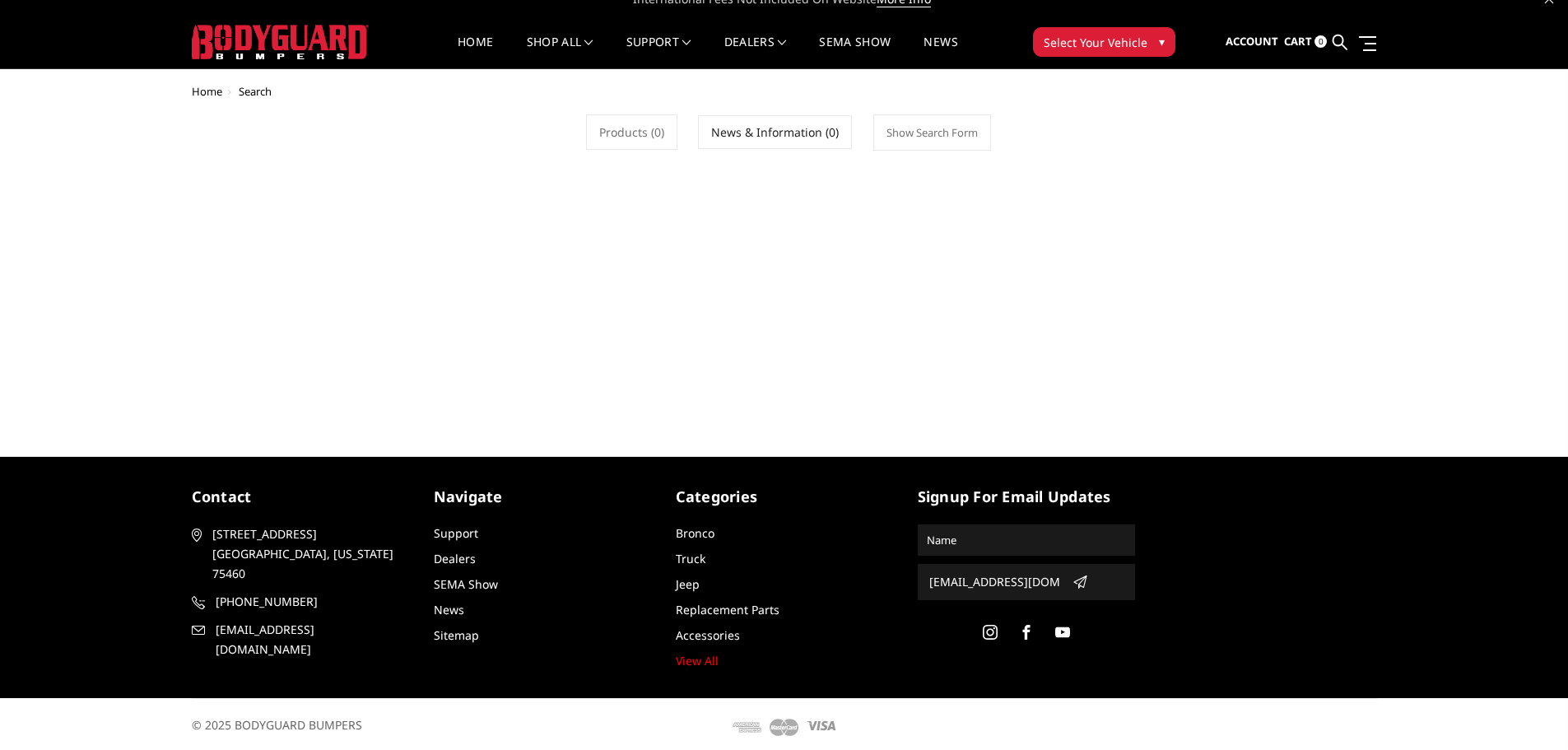
scroll to position [23, 0]
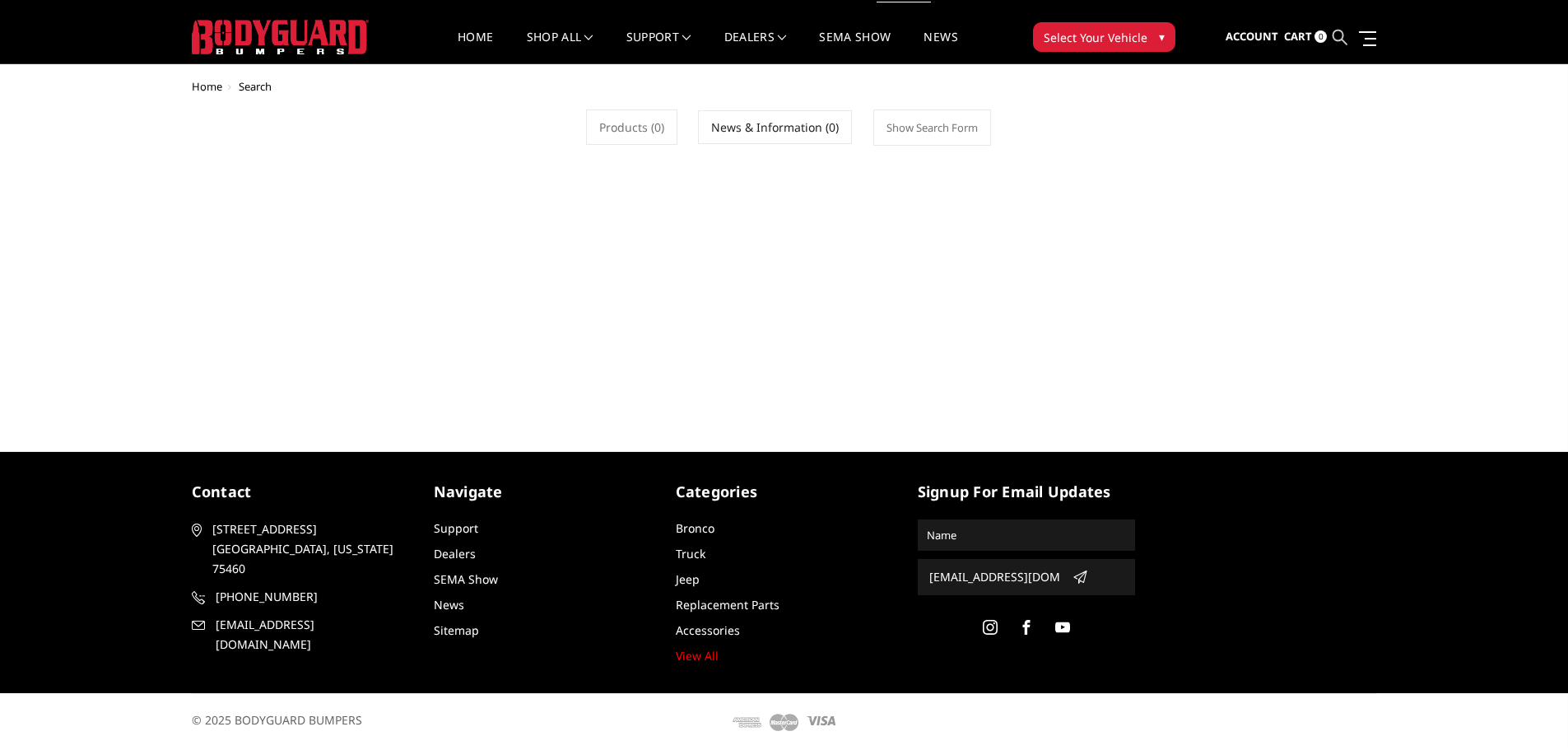
click at [1346, 39] on icon at bounding box center [1340, 37] width 14 height 14
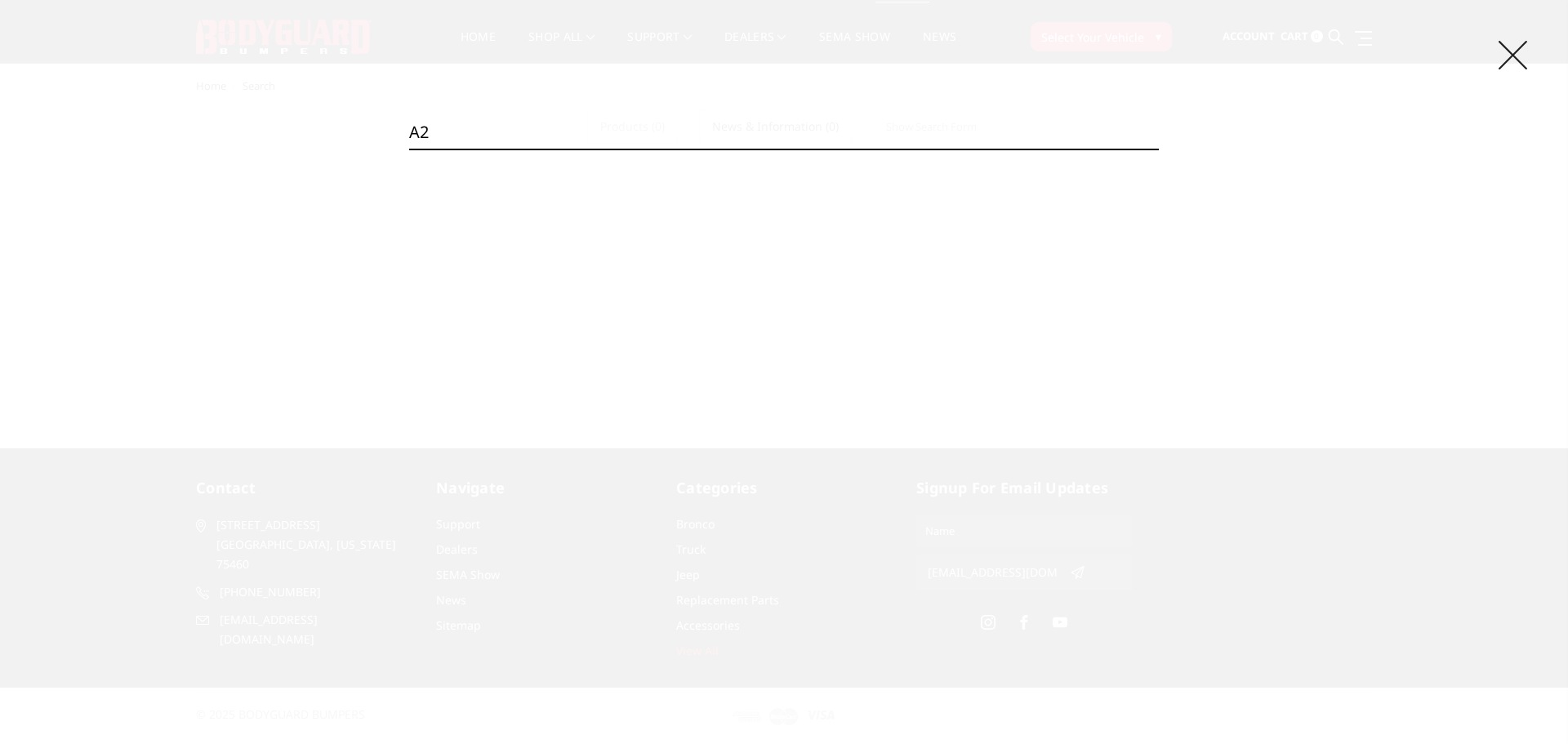
type input "a2"
click at [1522, 45] on icon at bounding box center [1513, 55] width 29 height 29
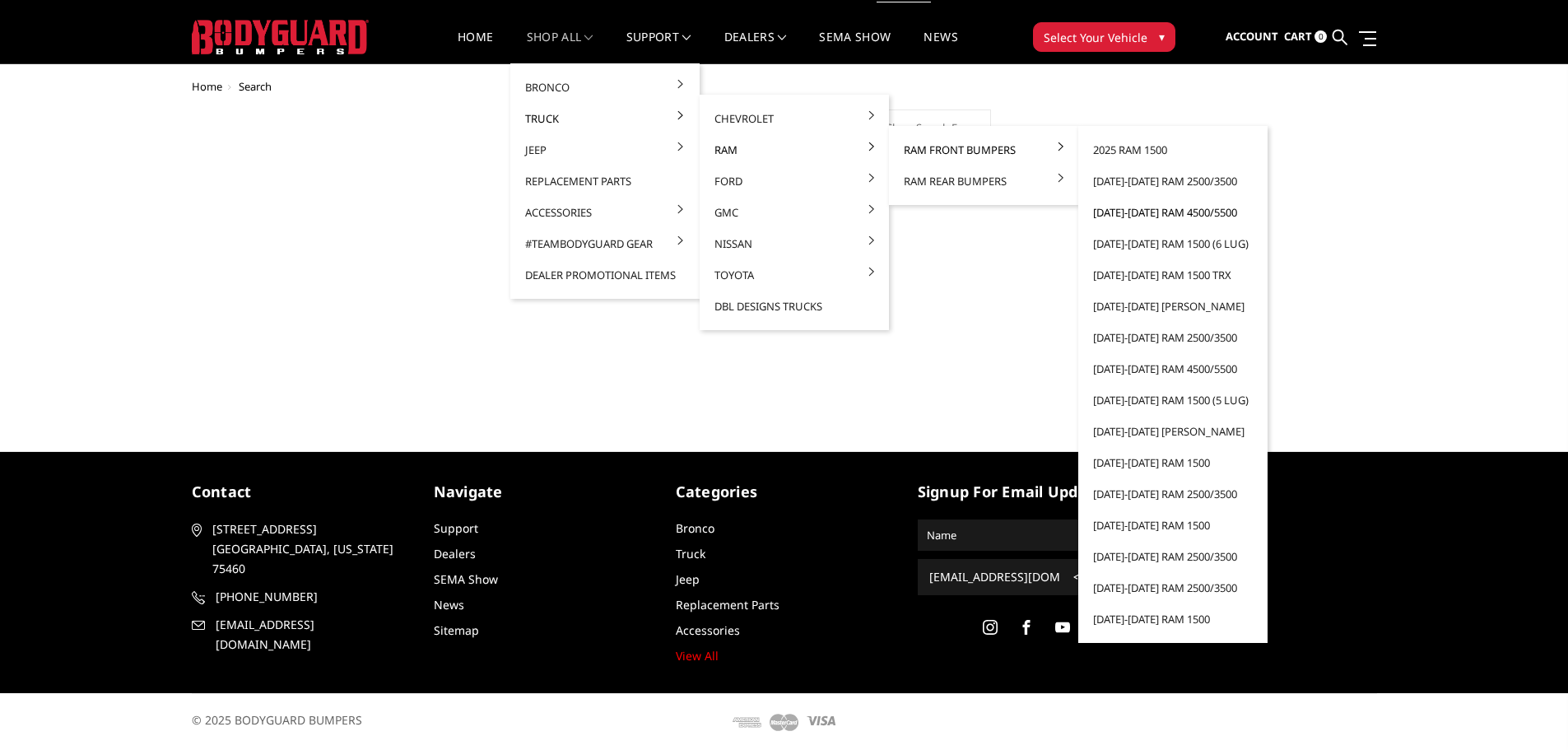
click at [1159, 213] on link "[DATE]-[DATE] Ram 4500/5500" at bounding box center [1174, 212] width 176 height 32
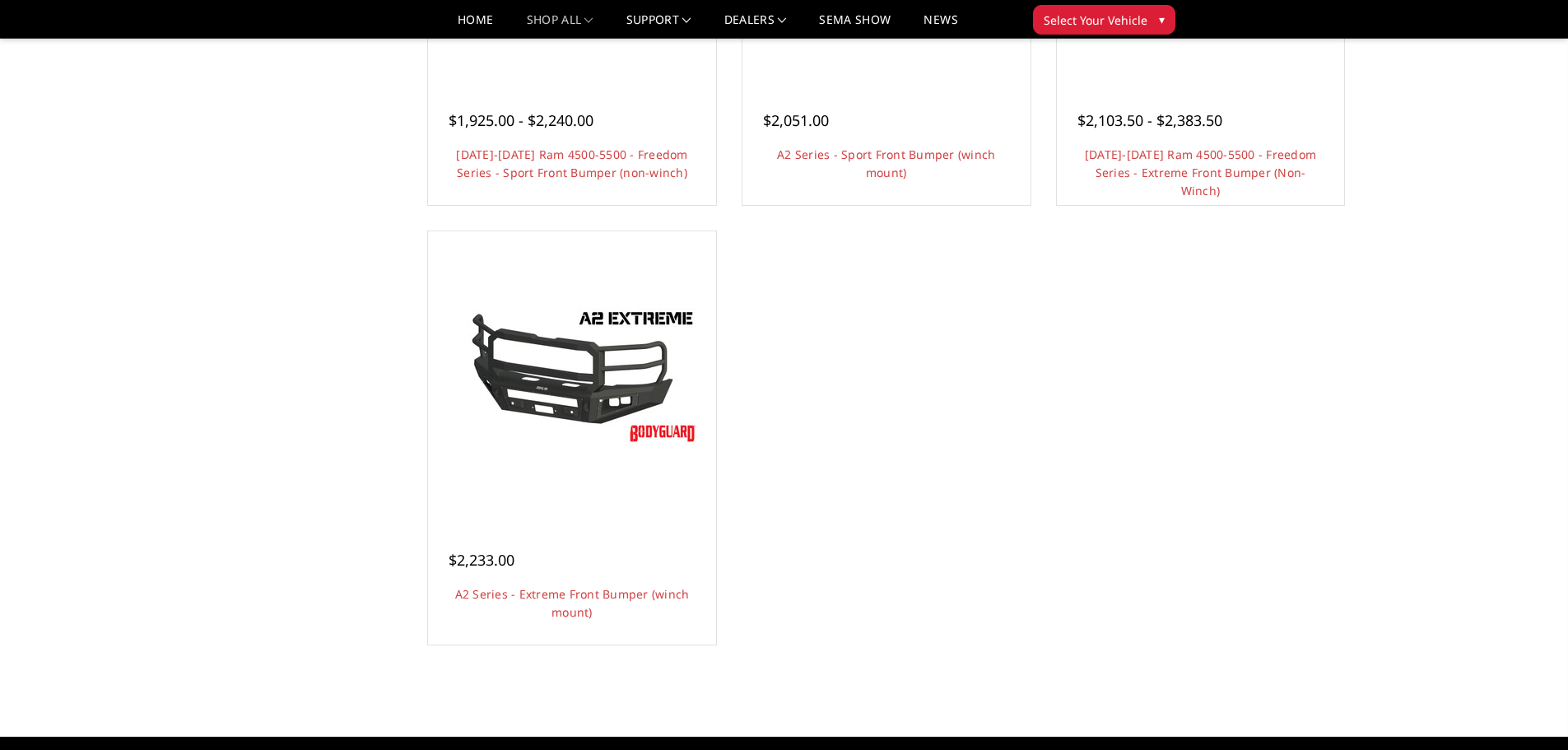
scroll to position [1317, 0]
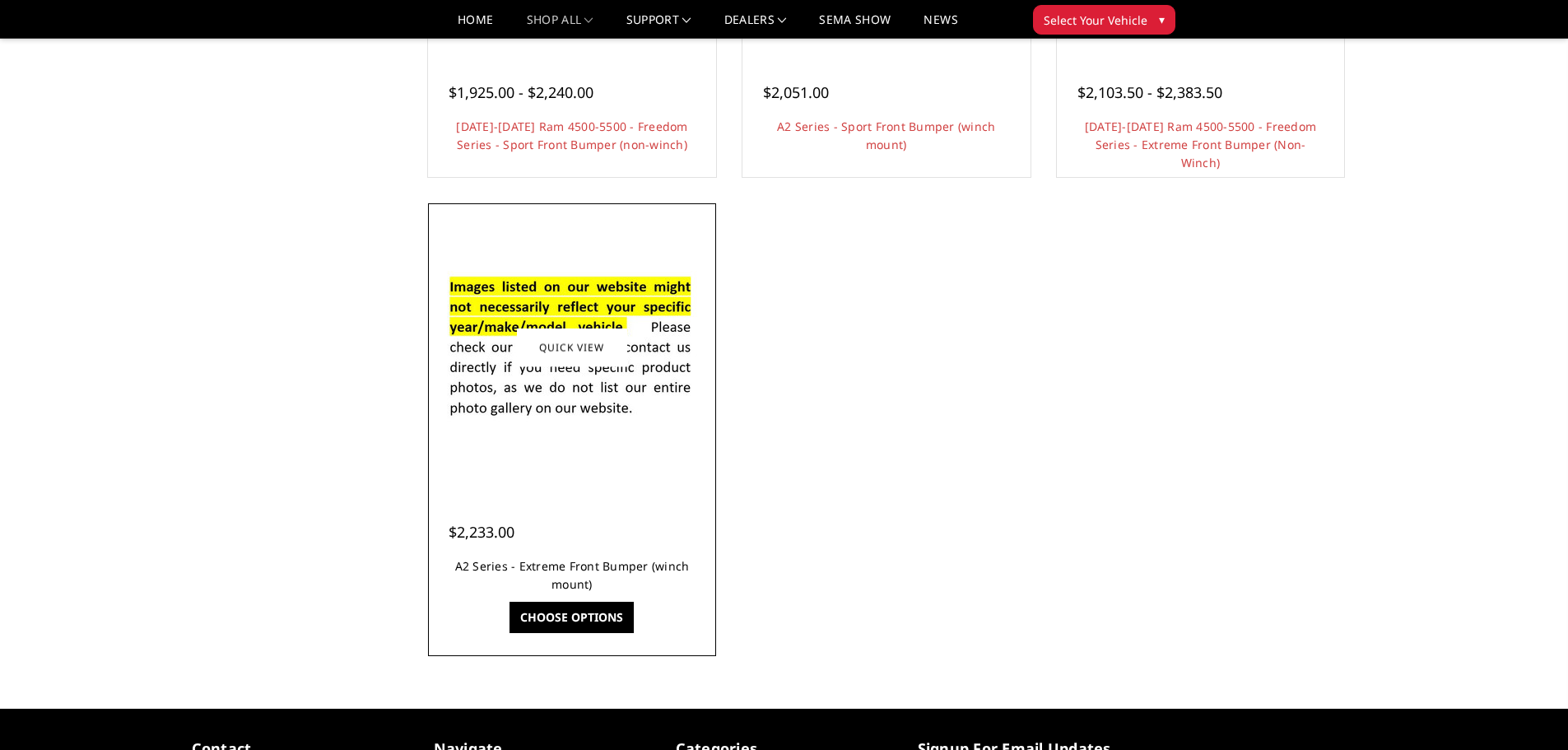
click at [608, 570] on link "A2 Series - Extreme Front Bumper (winch mount)" at bounding box center [572, 575] width 235 height 34
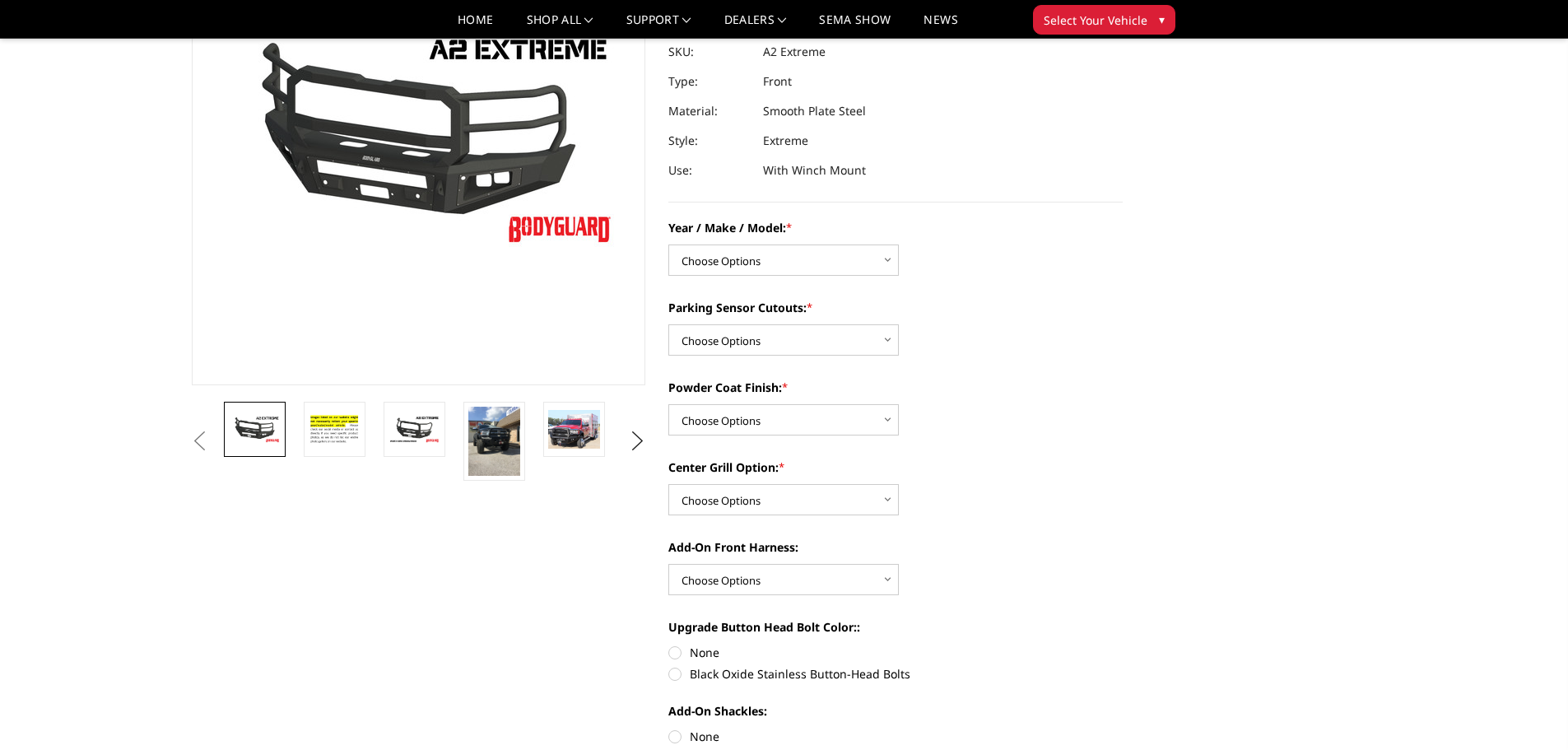
scroll to position [165, 0]
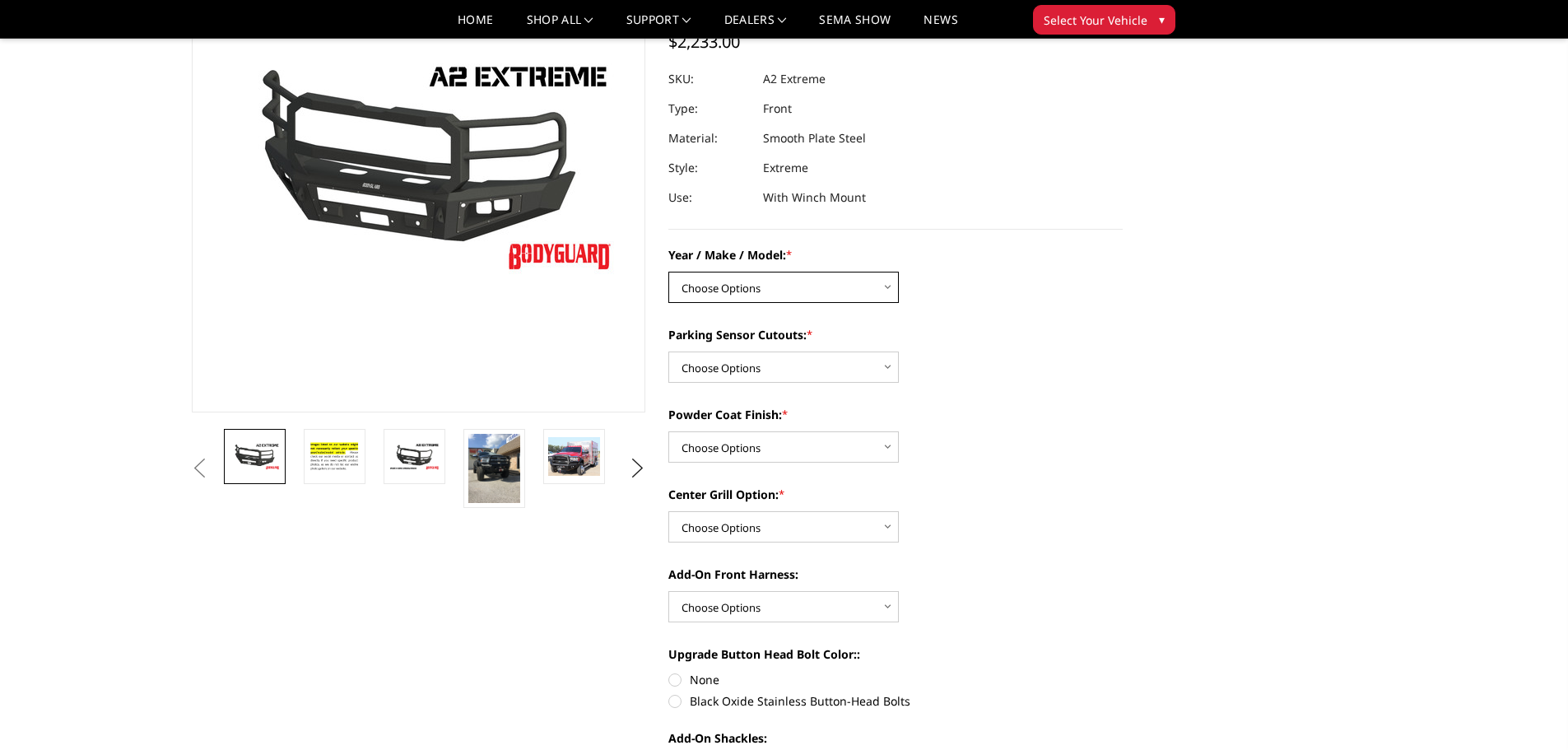
click at [869, 284] on select "Choose Options Chevrolet 20-23 2500 / 3500 Ford 17-22 F250 / F350 Ford 17-22 F4…" at bounding box center [784, 287] width 230 height 32
select select "1384"
click at [669, 272] on select "Choose Options Chevrolet 20-23 2500 / 3500 Ford 17-22 F250 / F350 Ford 17-22 F4…" at bounding box center [784, 287] width 230 height 32
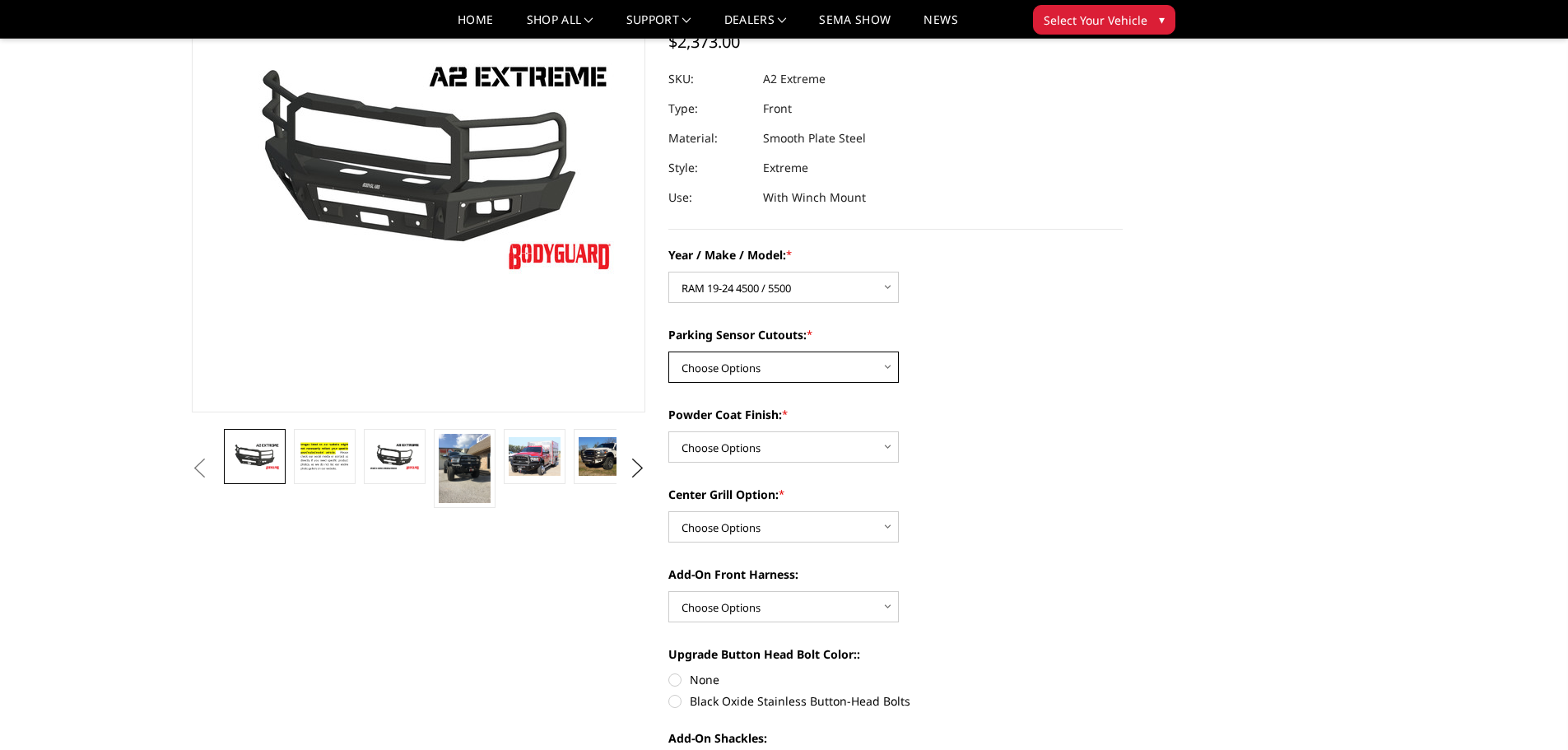
click at [875, 373] on select "Choose Options Yes - I have front parking sensors No - I do NOT have parking se…" at bounding box center [784, 367] width 230 height 32
select select "540"
click at [669, 352] on select "Choose Options Yes - I have front parking sensors No - I do NOT have parking se…" at bounding box center [784, 367] width 230 height 32
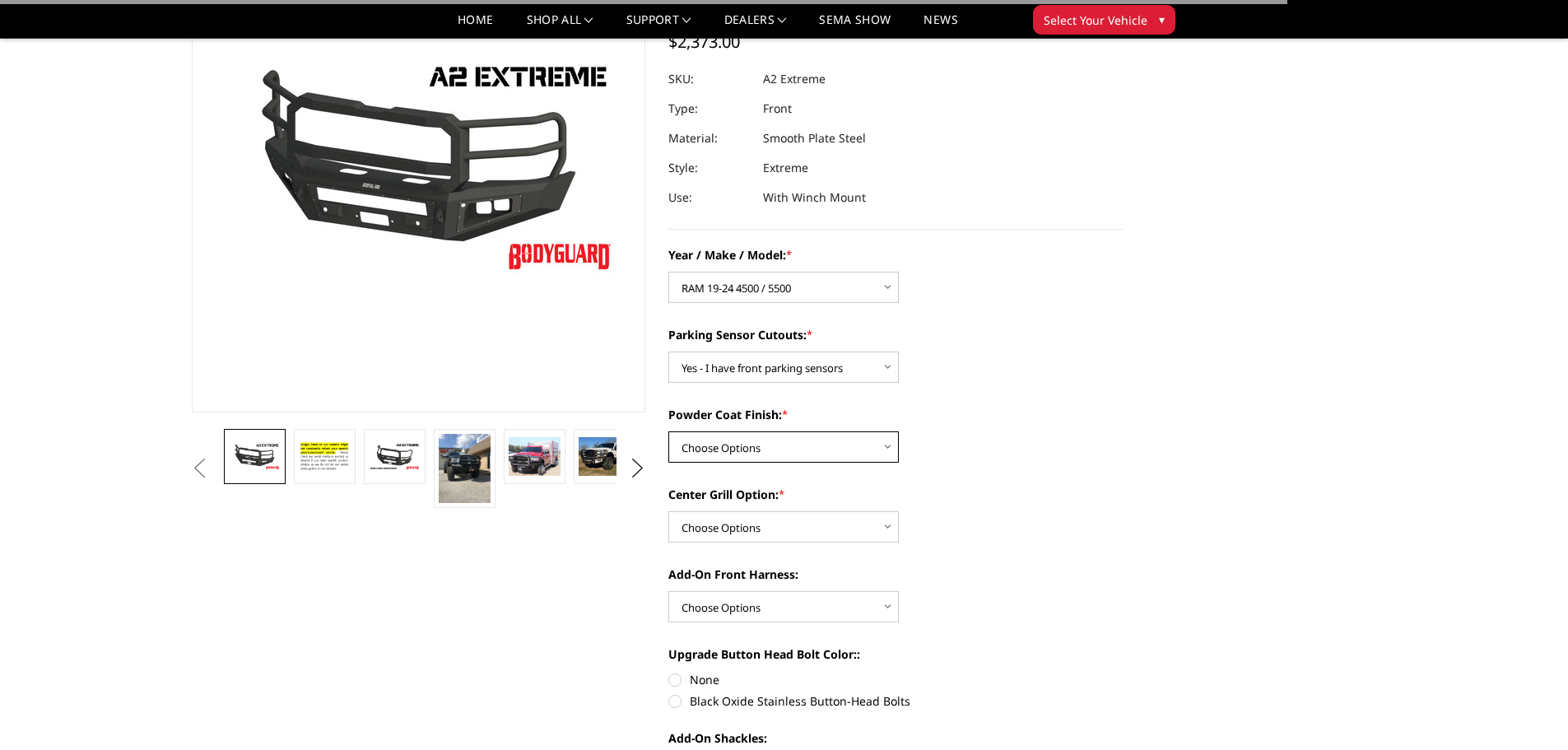
click at [844, 439] on select "Choose Options Bare metal (included) Texture Black Powder Coat" at bounding box center [784, 447] width 230 height 32
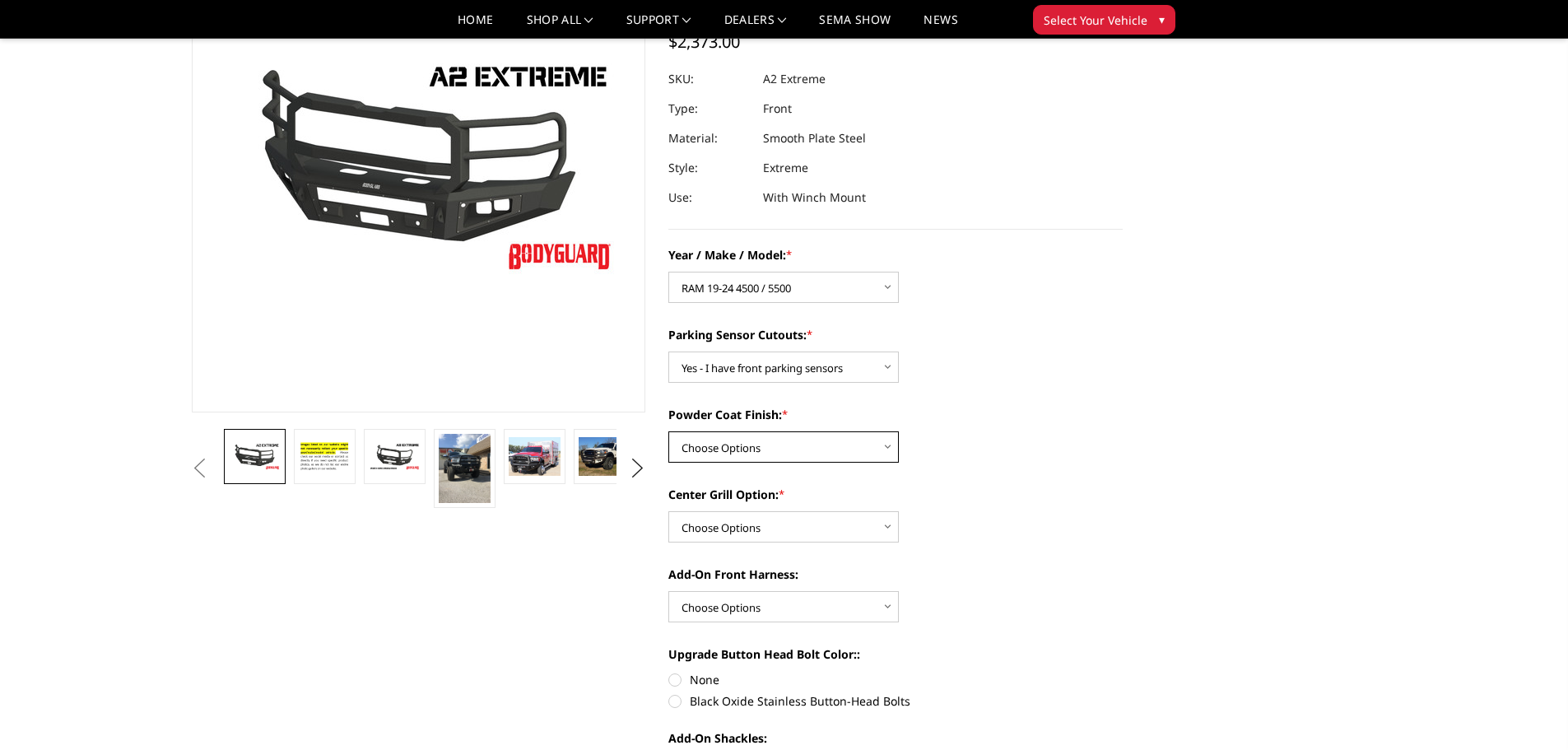
select select "518"
click at [669, 431] on select "Choose Options Bare metal (included) Texture Black Powder Coat" at bounding box center [784, 447] width 230 height 32
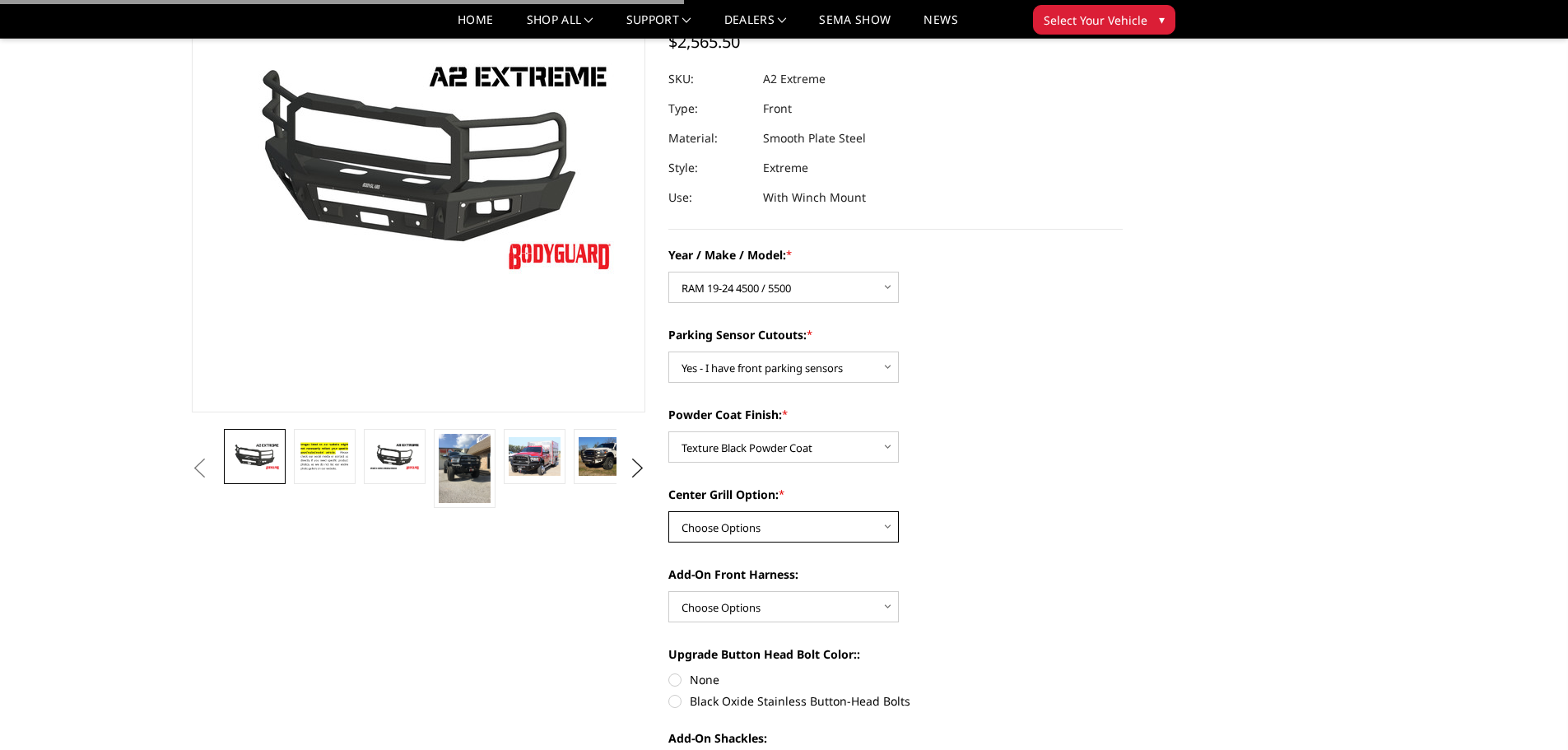
click at [820, 513] on select "Choose Options Add expanded metal in center grill Decline this option" at bounding box center [784, 527] width 230 height 32
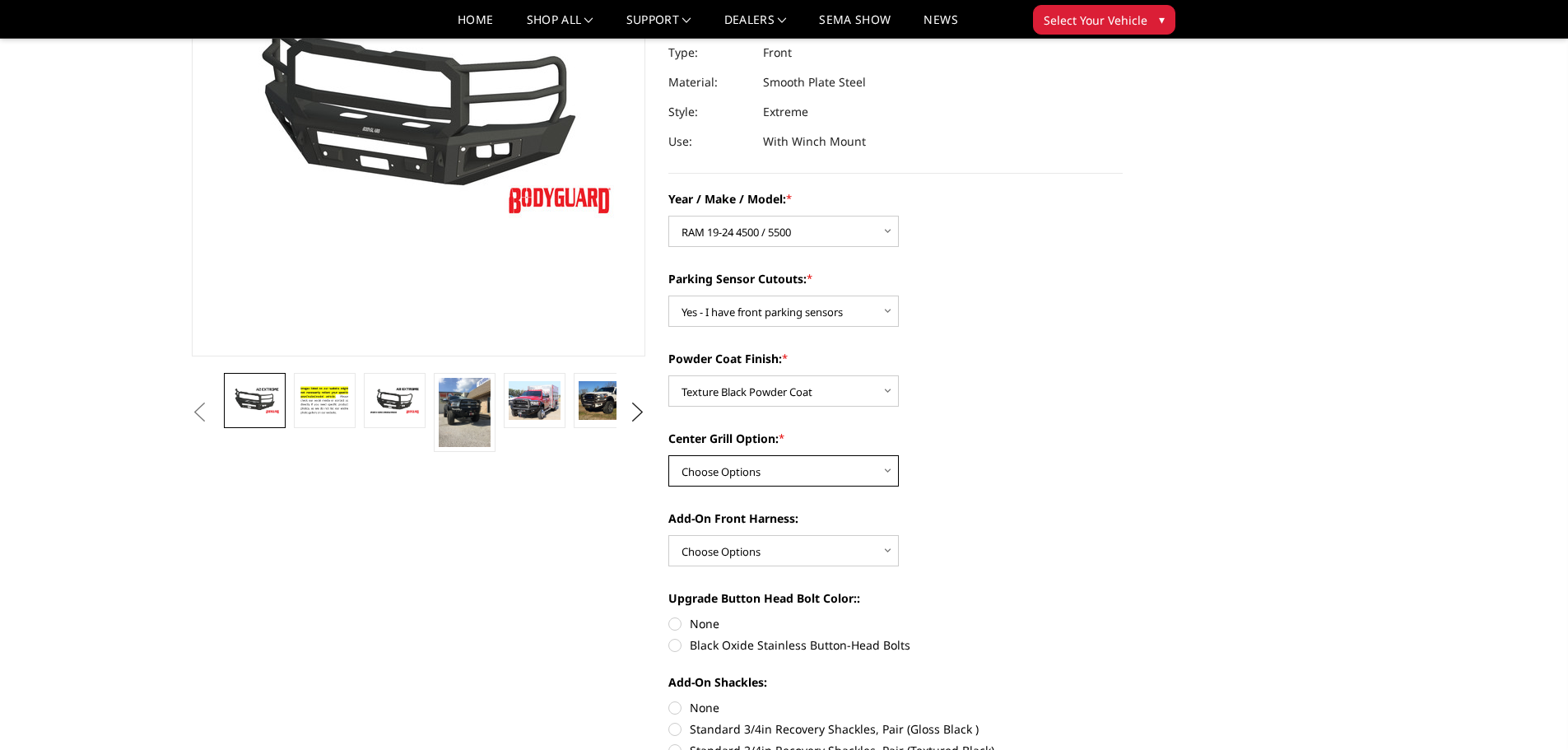
scroll to position [247, 0]
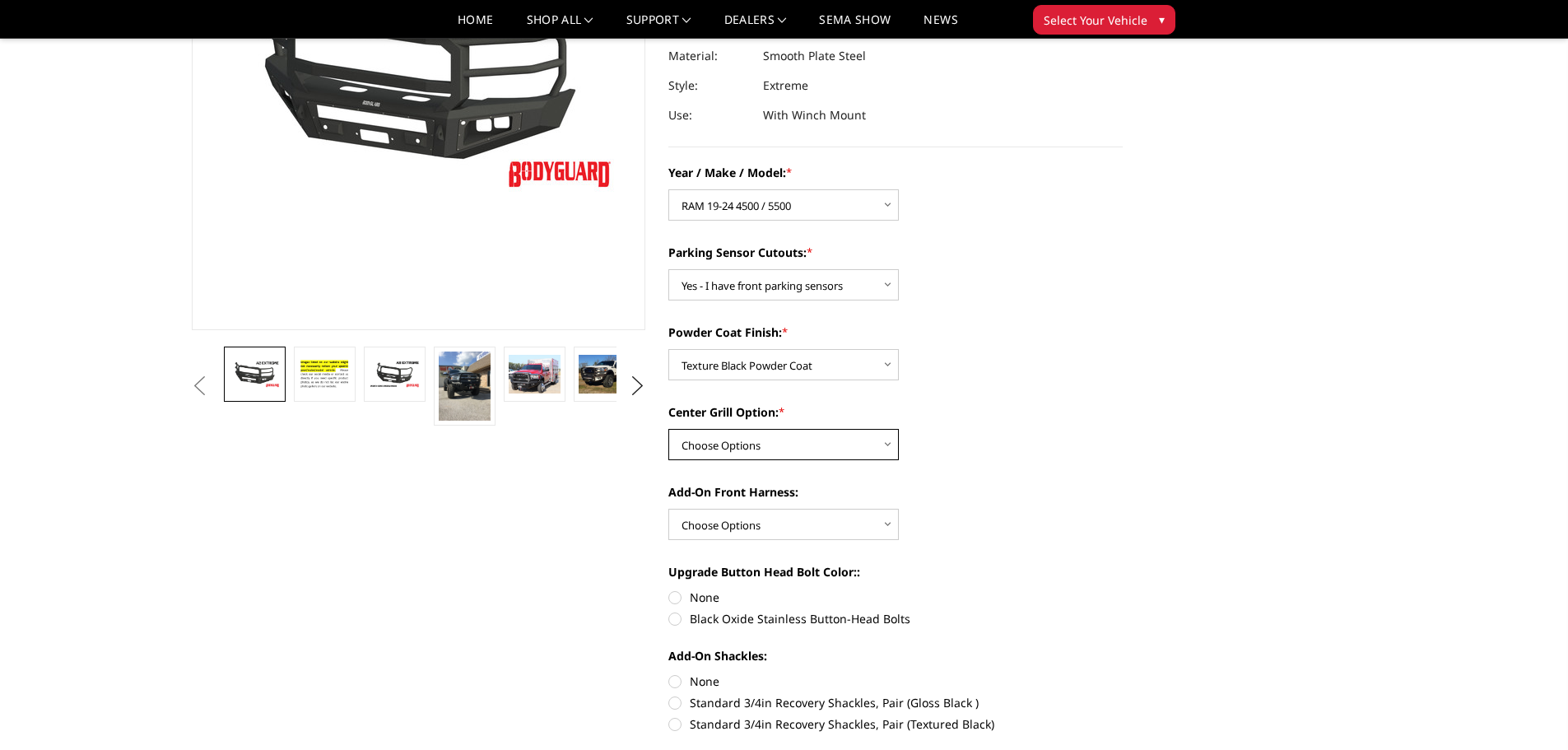
click at [838, 448] on select "Choose Options Add expanded metal in center grill Decline this option" at bounding box center [784, 445] width 230 height 32
select select "1080"
click at [669, 429] on select "Choose Options Add expanded metal in center grill Decline this option" at bounding box center [784, 445] width 230 height 32
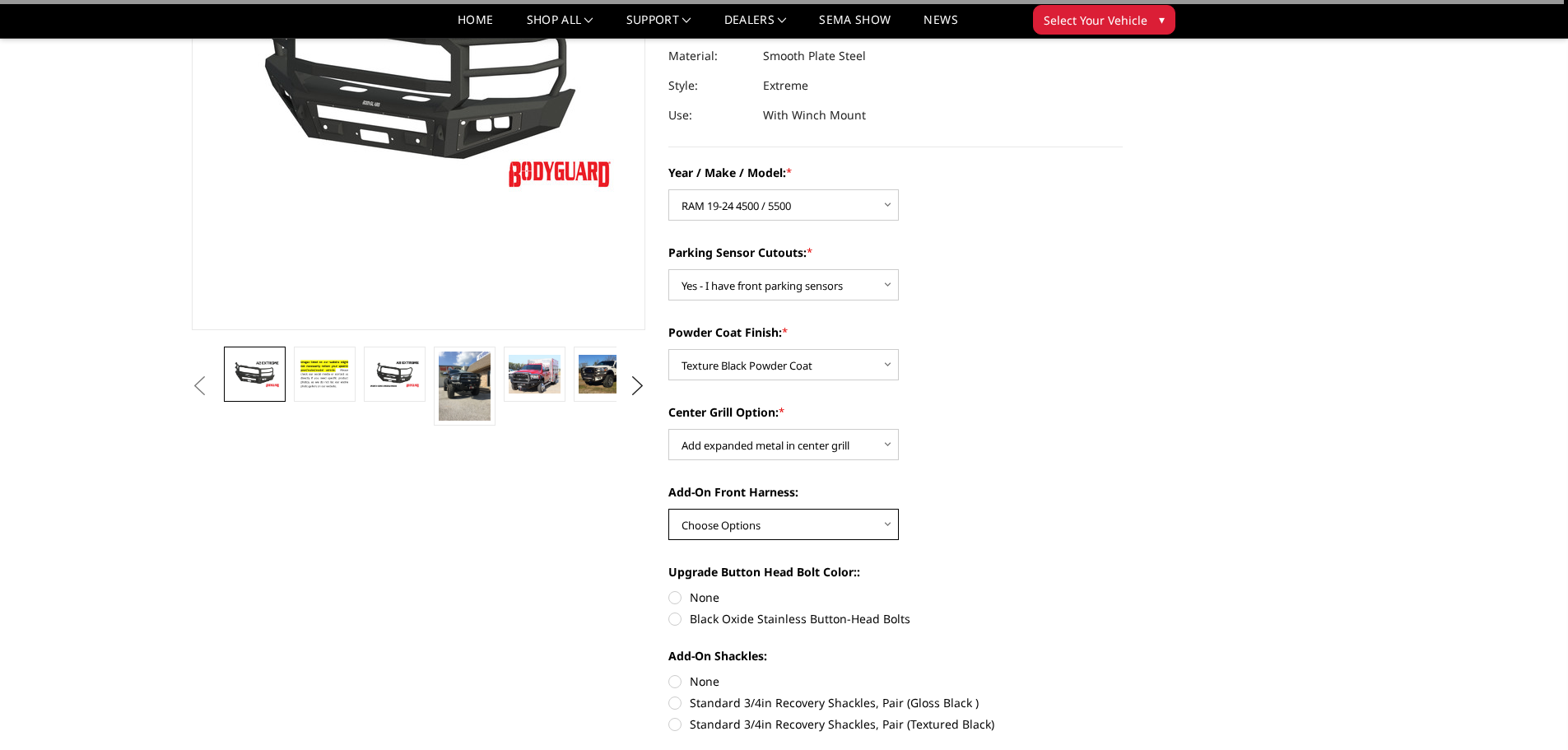
click at [827, 517] on select "Choose Options WITH front camera harness WITHOUT front camera harness" at bounding box center [784, 524] width 230 height 32
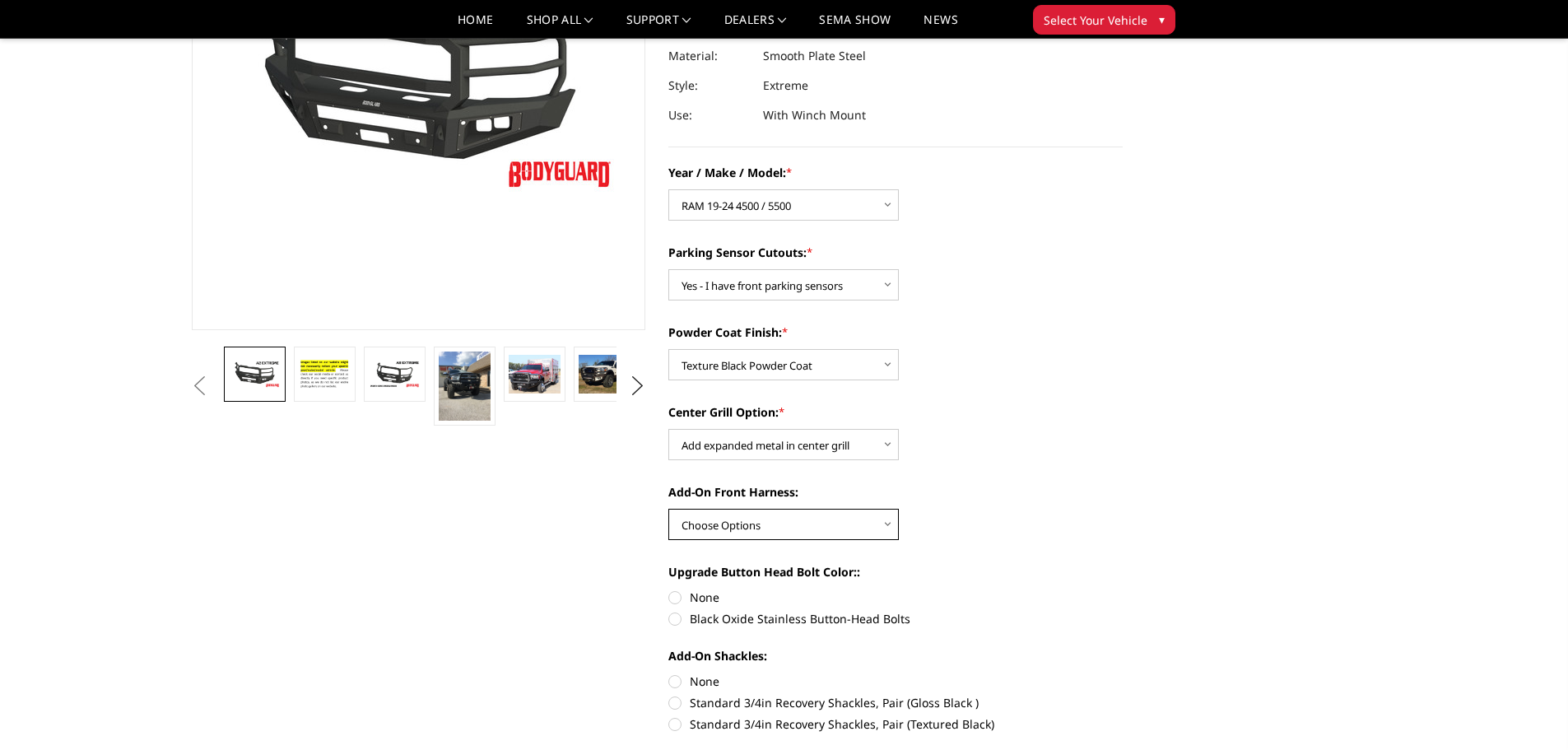
select select "1695"
click at [669, 509] on select "Choose Options WITH front camera harness WITHOUT front camera harness" at bounding box center [784, 524] width 230 height 32
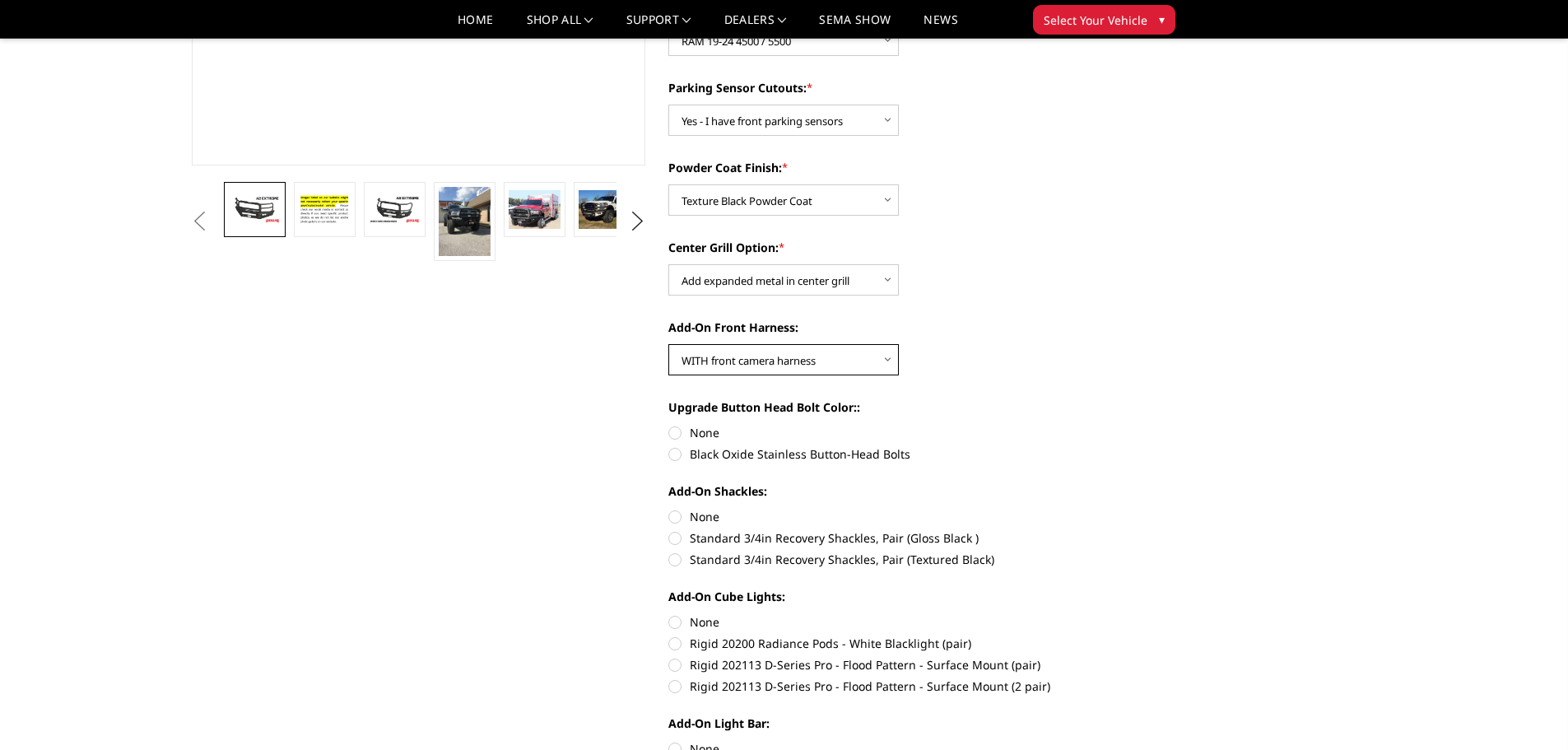
scroll to position [494, 0]
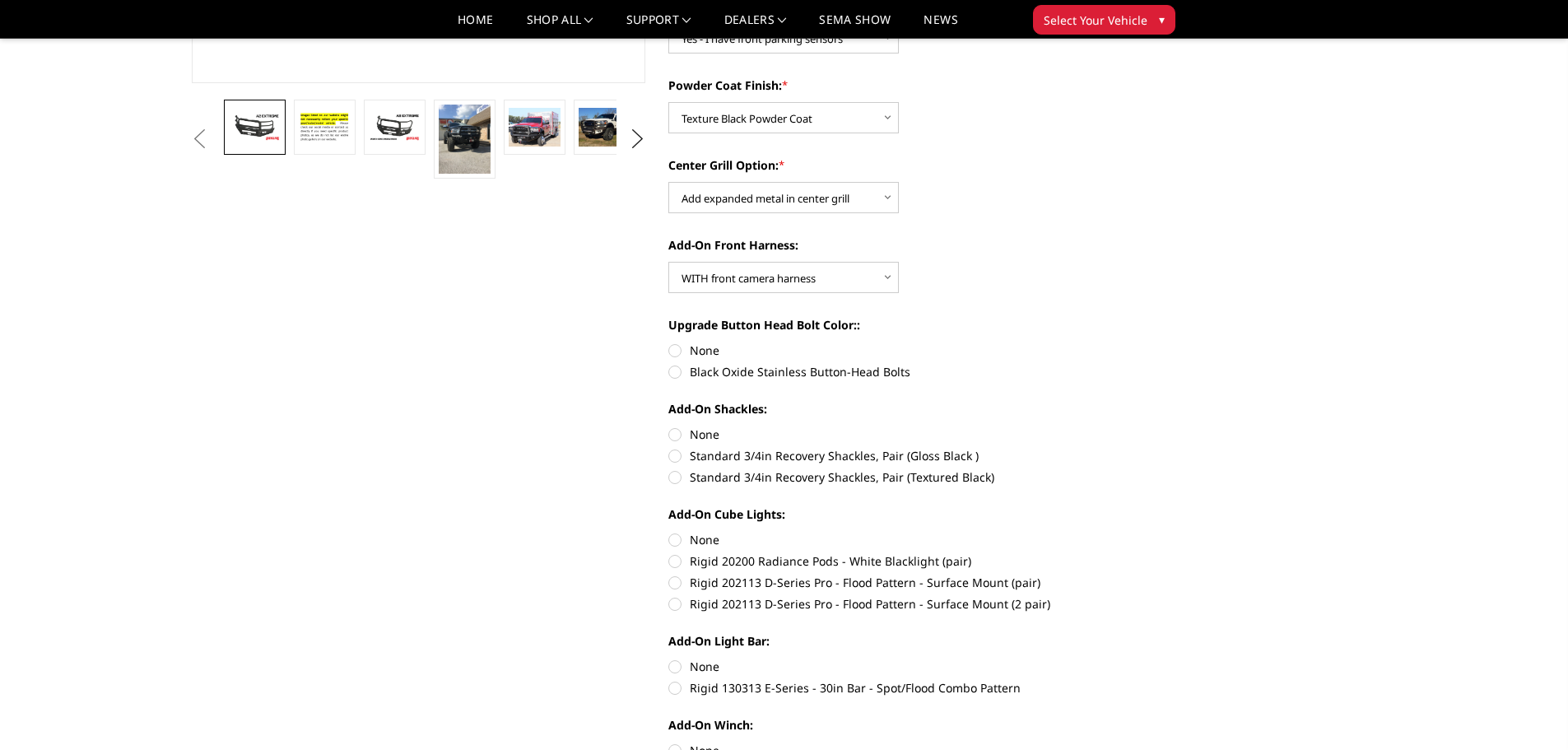
click at [680, 348] on label "None" at bounding box center [896, 350] width 455 height 17
click at [670, 342] on input "None" at bounding box center [669, 342] width 1 height 1
radio input "true"
click at [693, 436] on label "None" at bounding box center [896, 434] width 455 height 17
click at [670, 427] on input "None" at bounding box center [669, 426] width 1 height 1
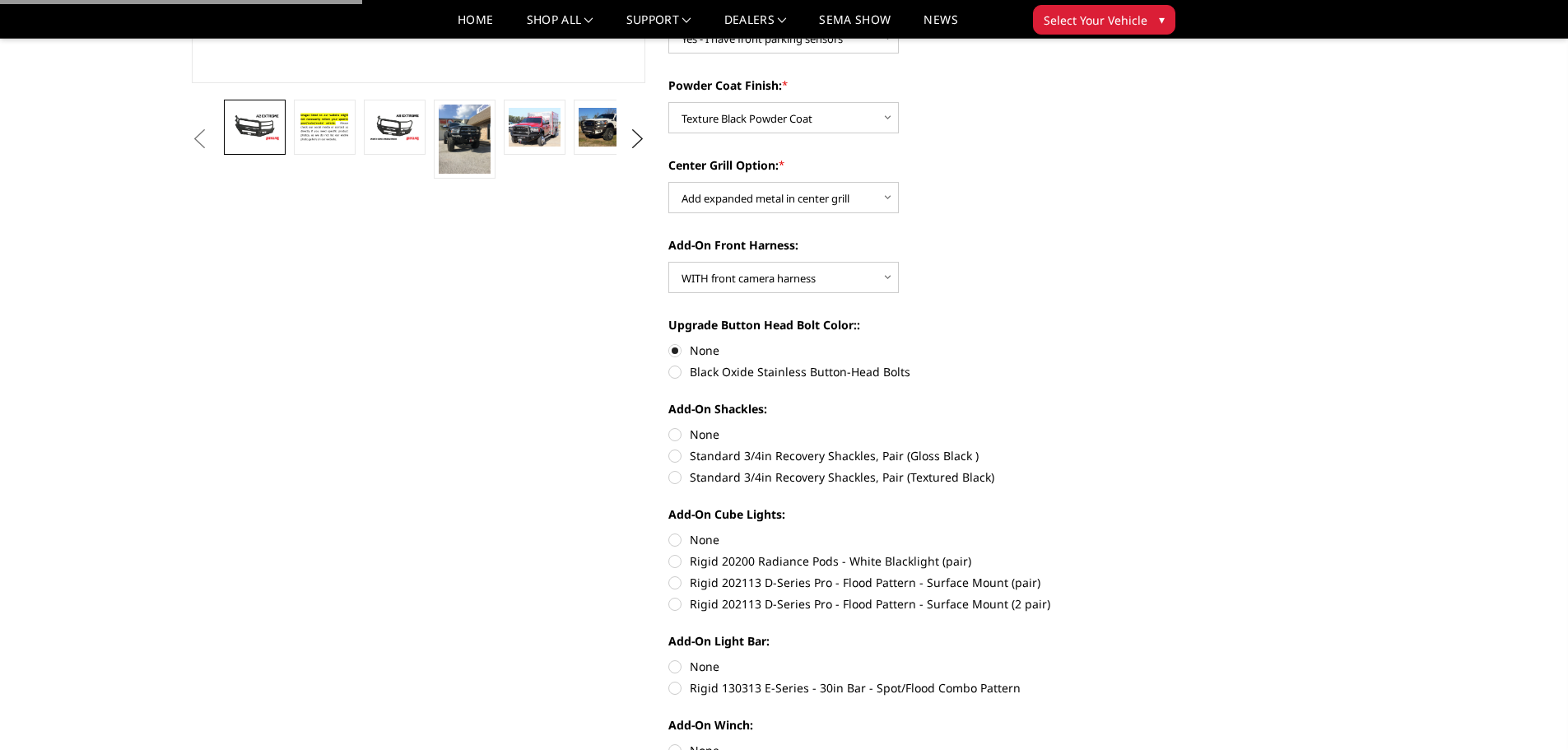
radio input "true"
click at [704, 540] on label "None" at bounding box center [896, 539] width 455 height 17
click at [670, 532] on input "None" at bounding box center [669, 531] width 1 height 1
radio input "true"
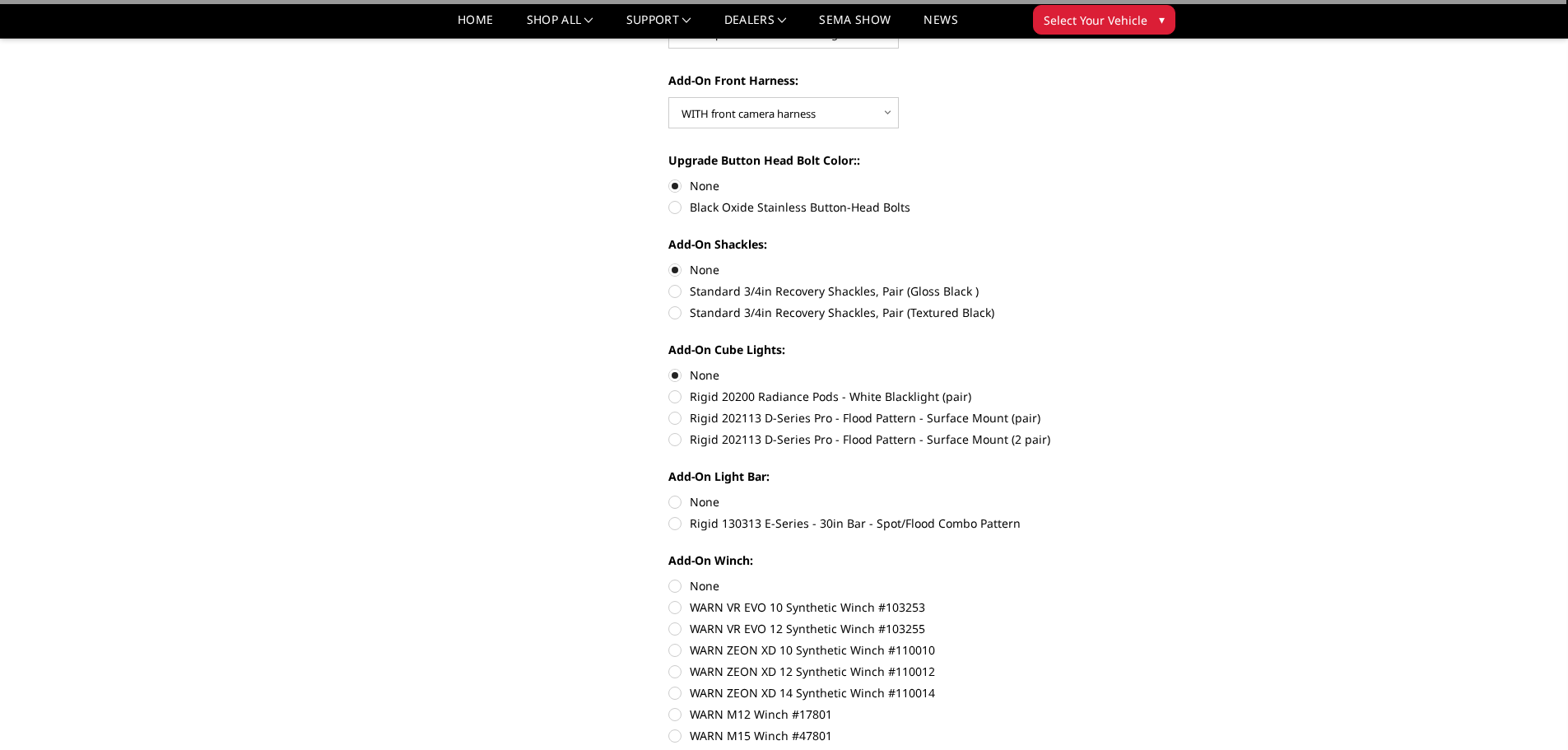
click at [699, 500] on label "None" at bounding box center [896, 502] width 455 height 17
click at [670, 494] on input "None" at bounding box center [669, 493] width 1 height 1
radio input "true"
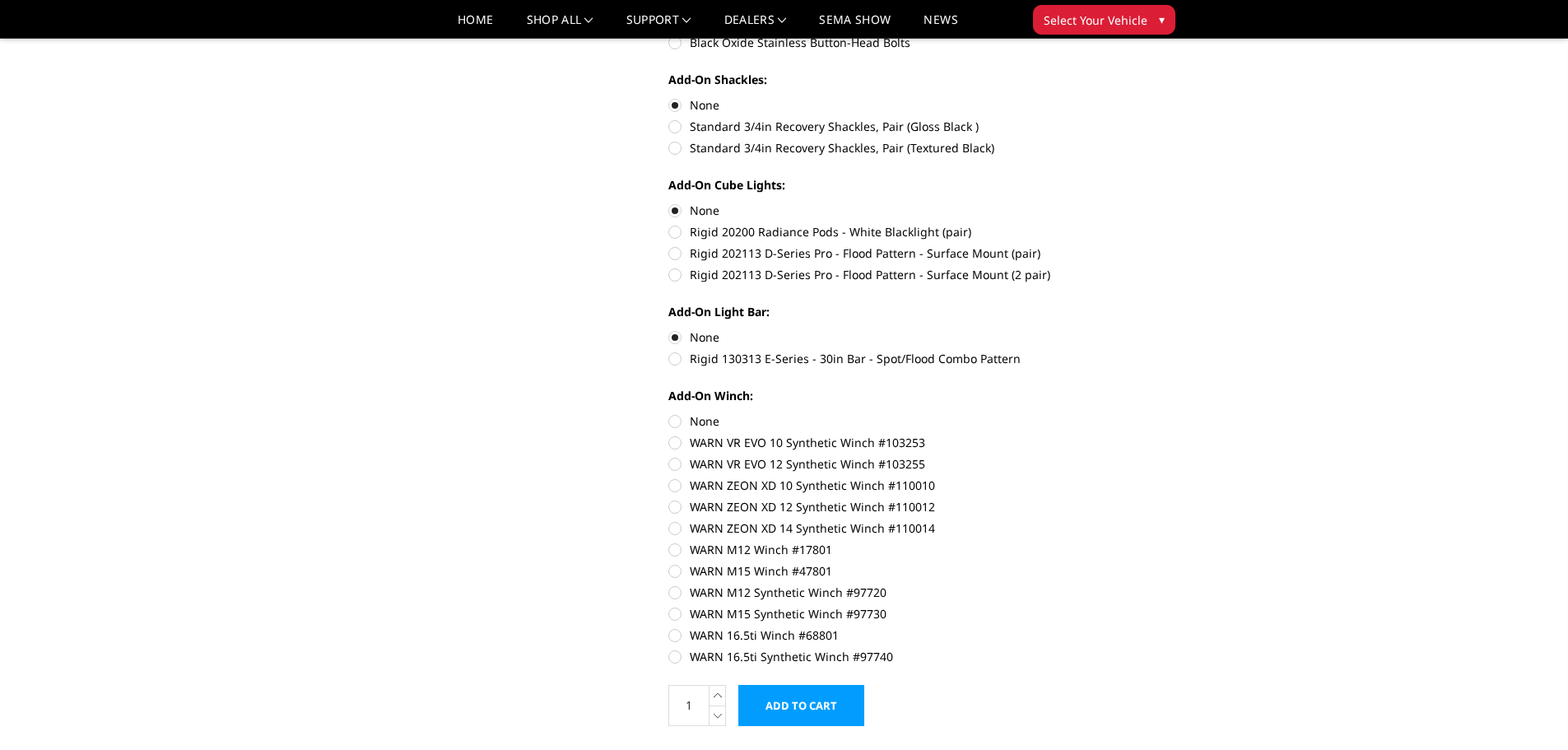
click at [691, 420] on label "None" at bounding box center [896, 420] width 455 height 17
click at [670, 413] on input "None" at bounding box center [669, 412] width 1 height 1
radio input "true"
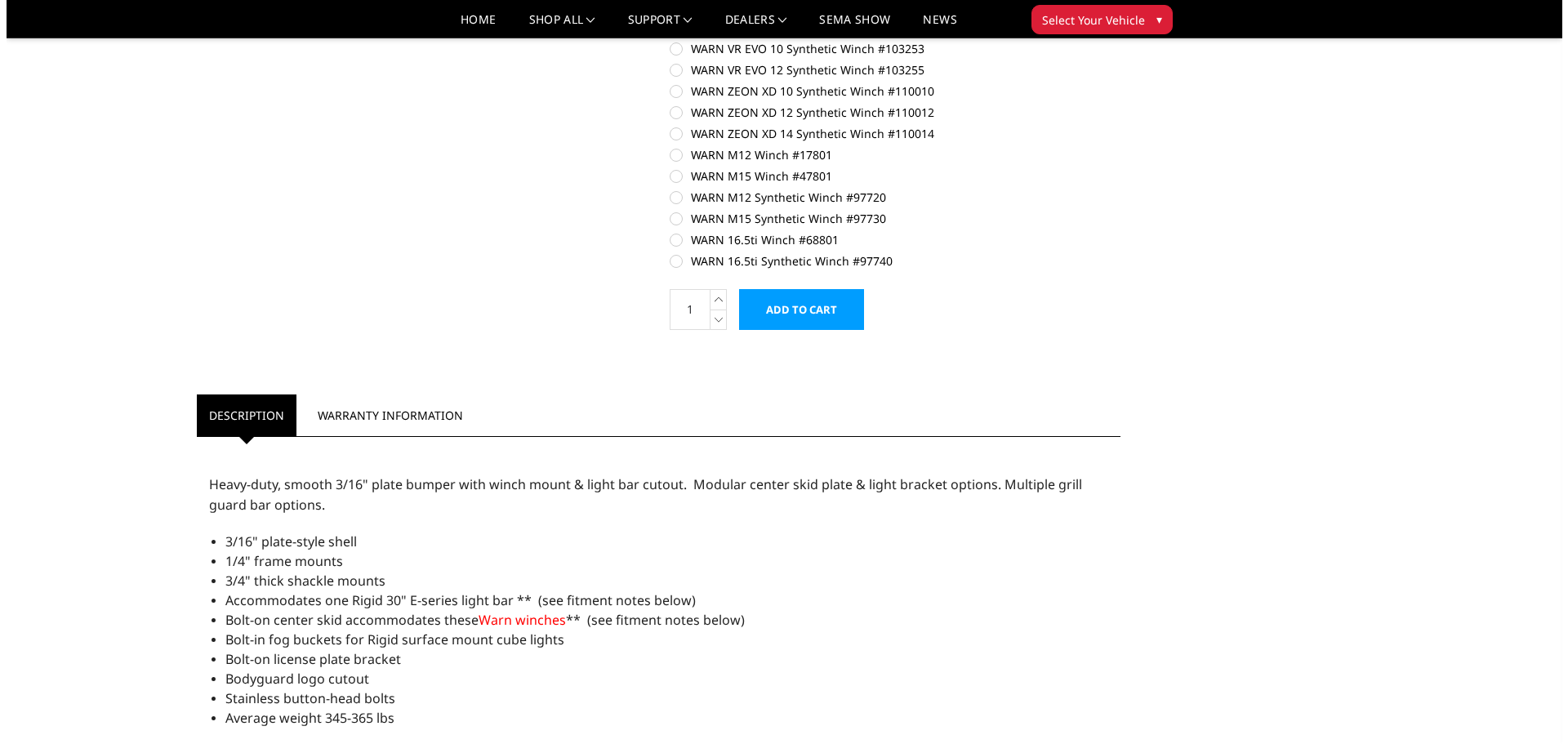
scroll to position [1225, 0]
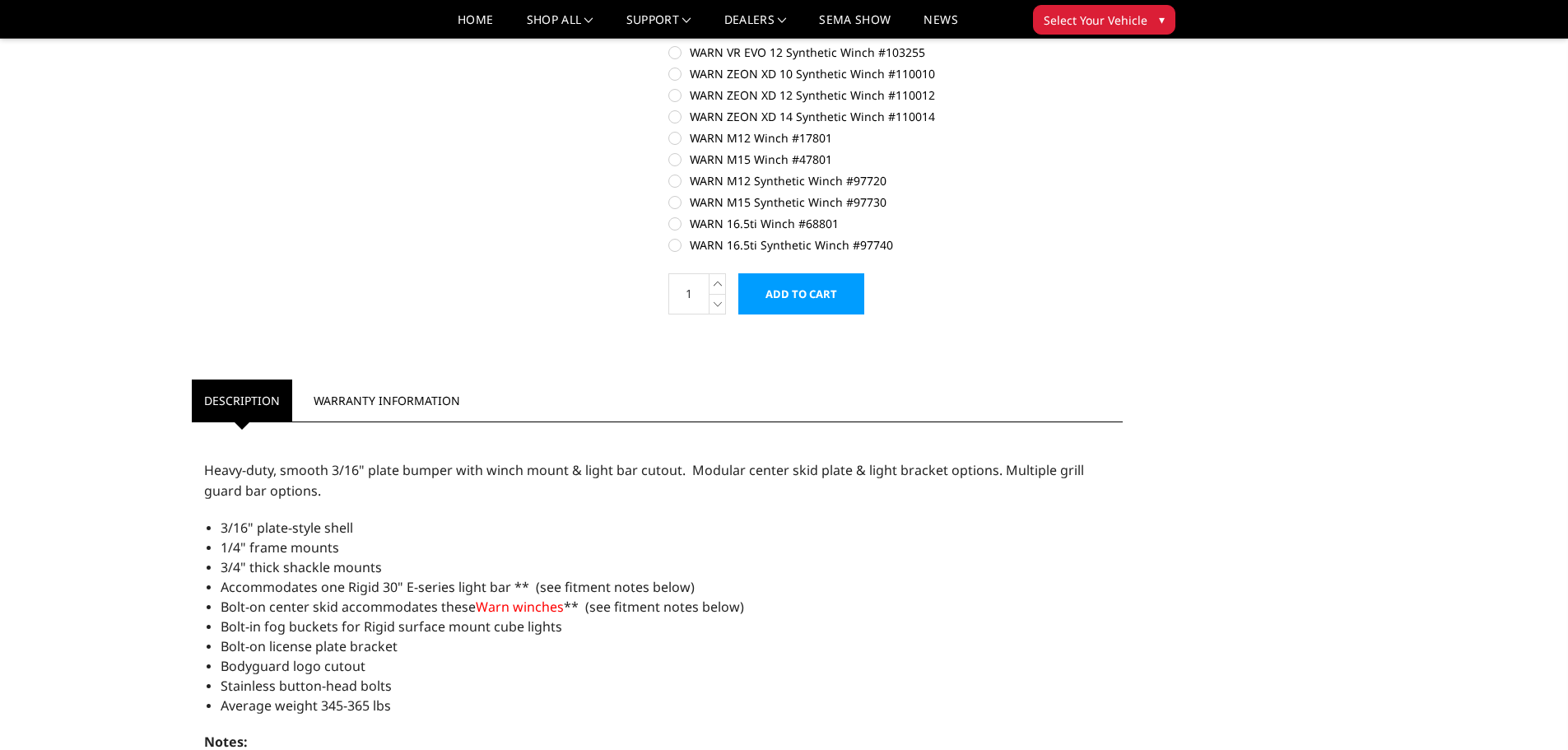
click at [781, 297] on input "Add to Cart" at bounding box center [801, 294] width 126 height 41
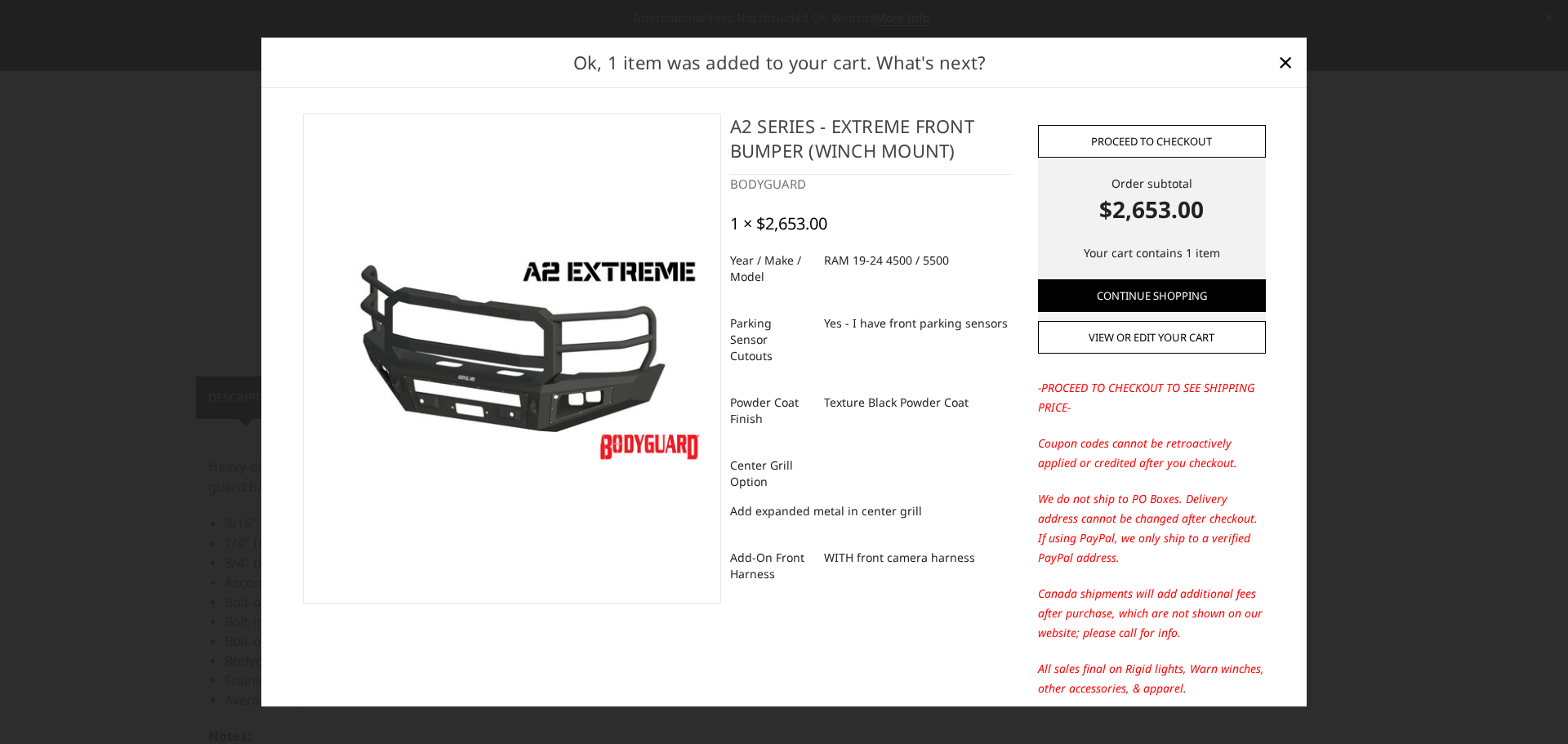
click at [1193, 133] on link "Proceed to checkout" at bounding box center [1152, 141] width 228 height 33
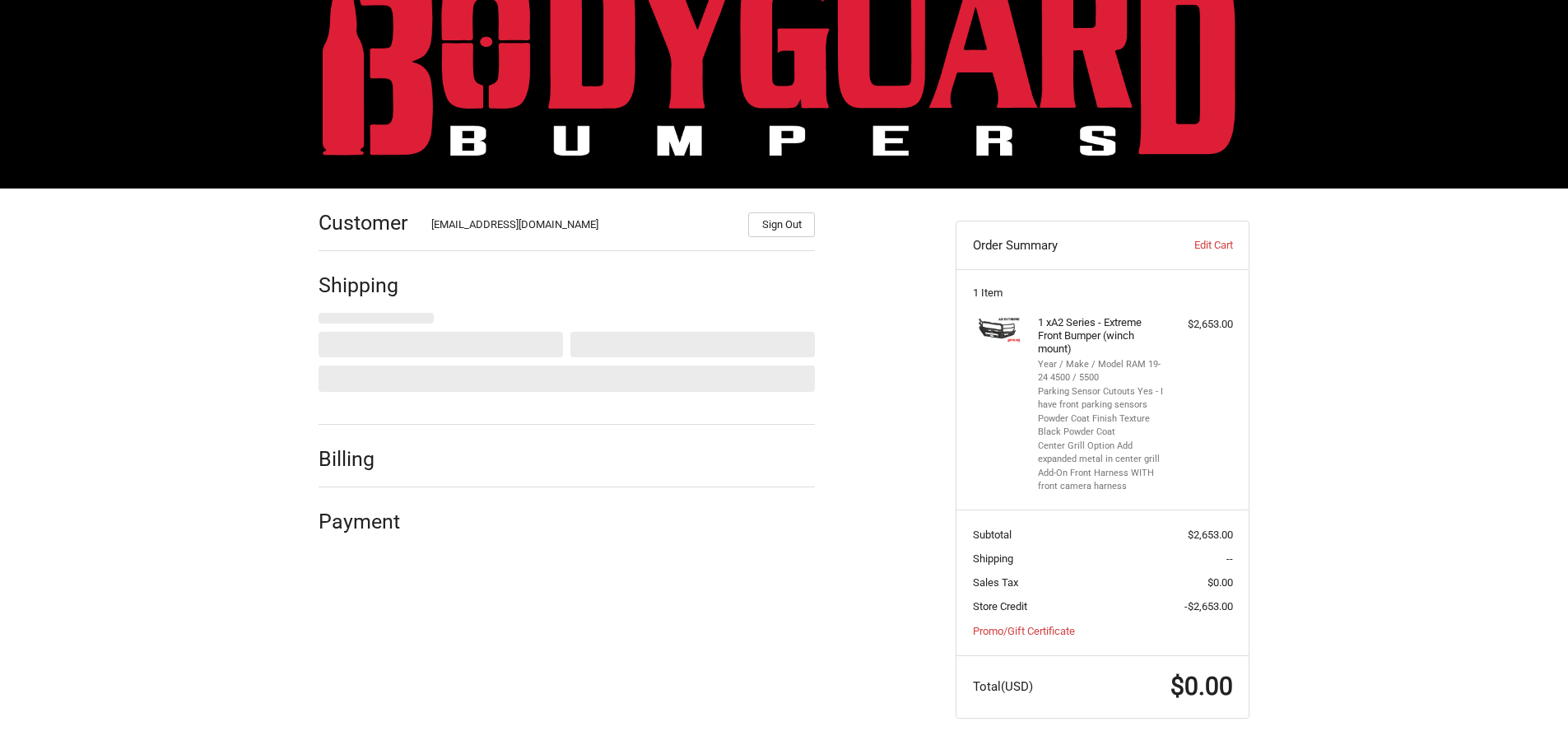
scroll to position [59, 0]
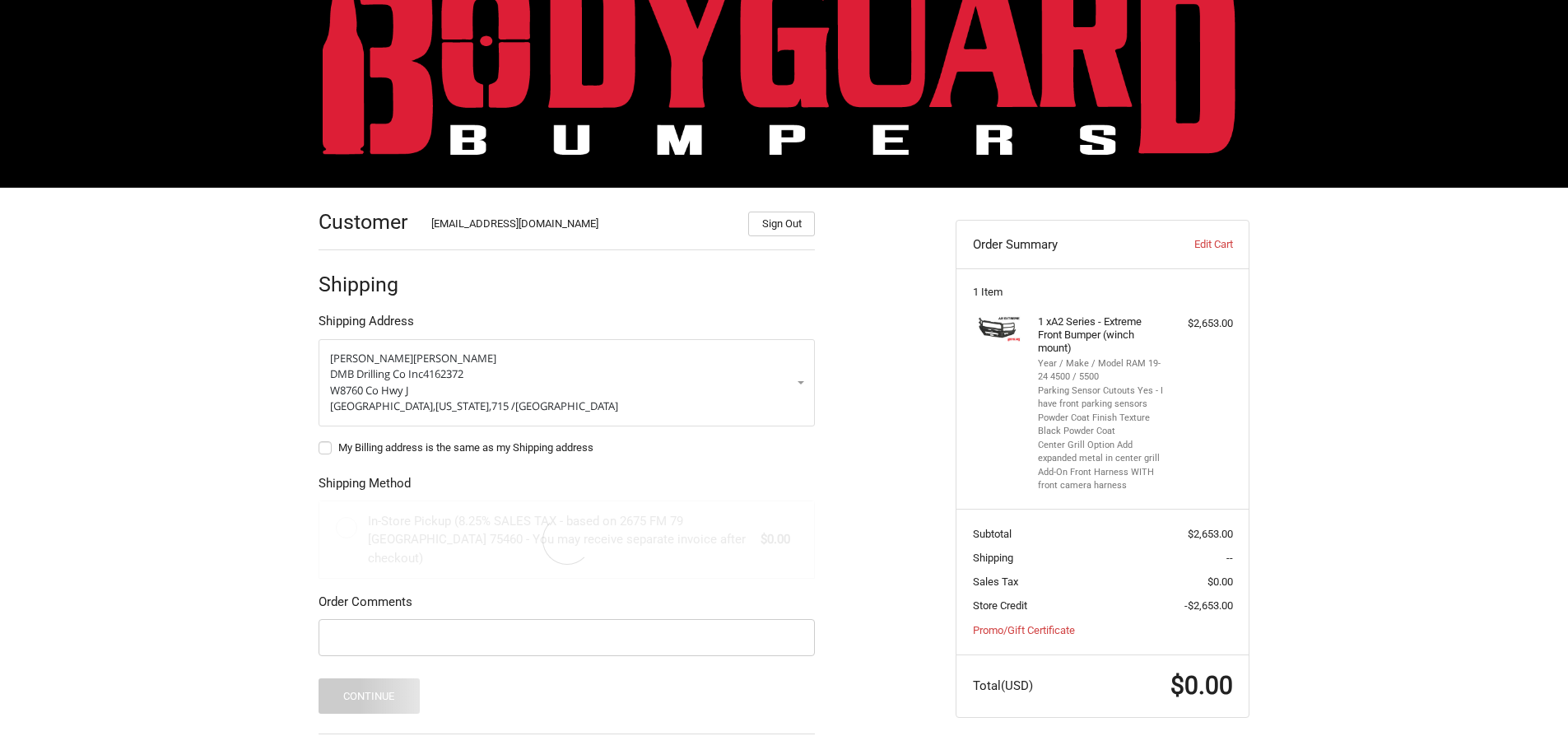
radio input "true"
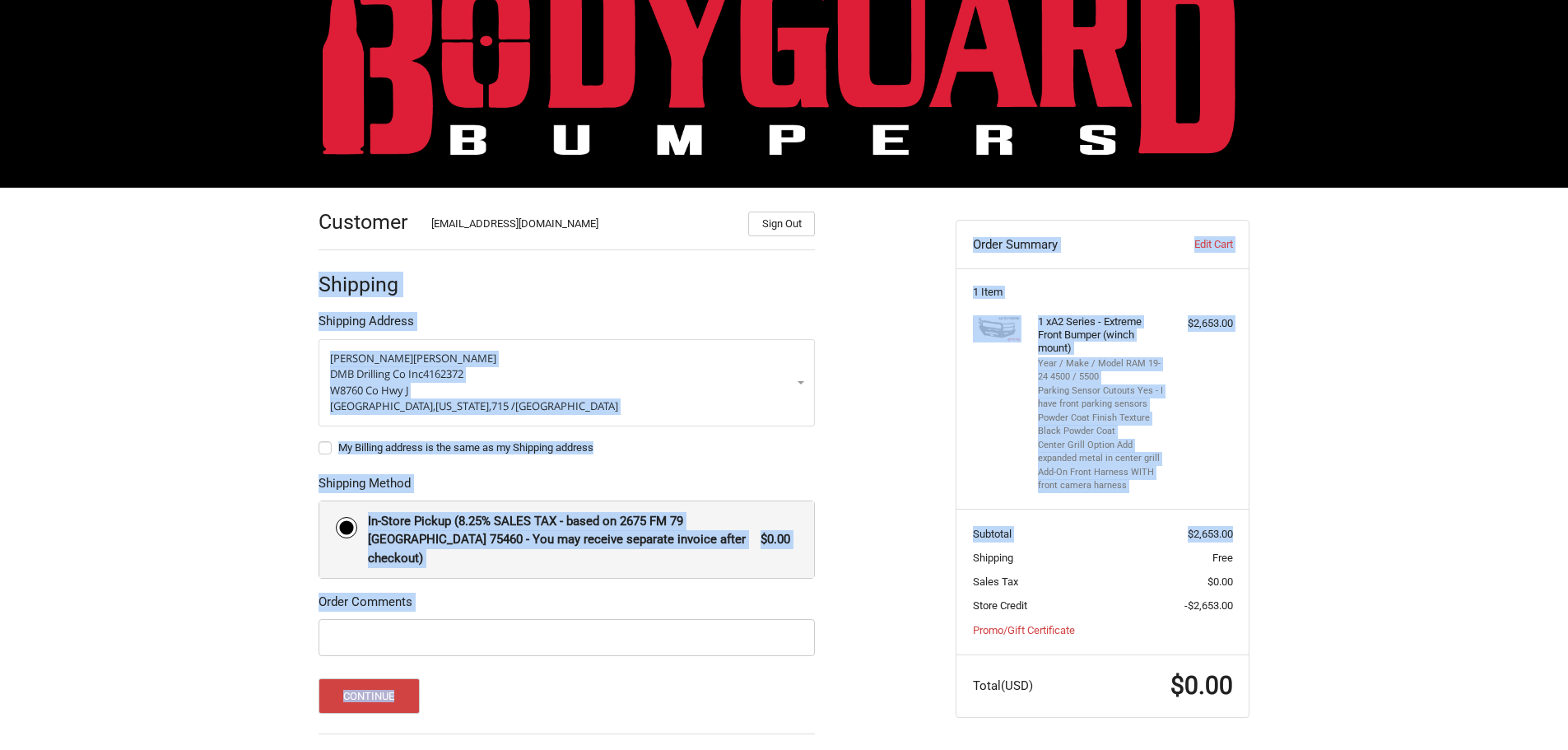
drag, startPoint x: 1020, startPoint y: 411, endPoint x: 1520, endPoint y: 534, distance: 514.9
click at [1520, 534] on div "Customer [EMAIL_ADDRESS][DOMAIN_NAME] Sign Out Shipping Shipping Address [PERSO…" at bounding box center [784, 532] width 1568 height 688
click at [1394, 430] on div "Customer [EMAIL_ADDRESS][DOMAIN_NAME] Sign Out Shipping Shipping Address [PERSO…" at bounding box center [784, 532] width 1568 height 688
click at [1355, 421] on div "Customer [EMAIL_ADDRESS][DOMAIN_NAME] Sign Out Shipping Shipping Address [PERSO…" at bounding box center [784, 532] width 1568 height 688
